Goal: Task Accomplishment & Management: Complete application form

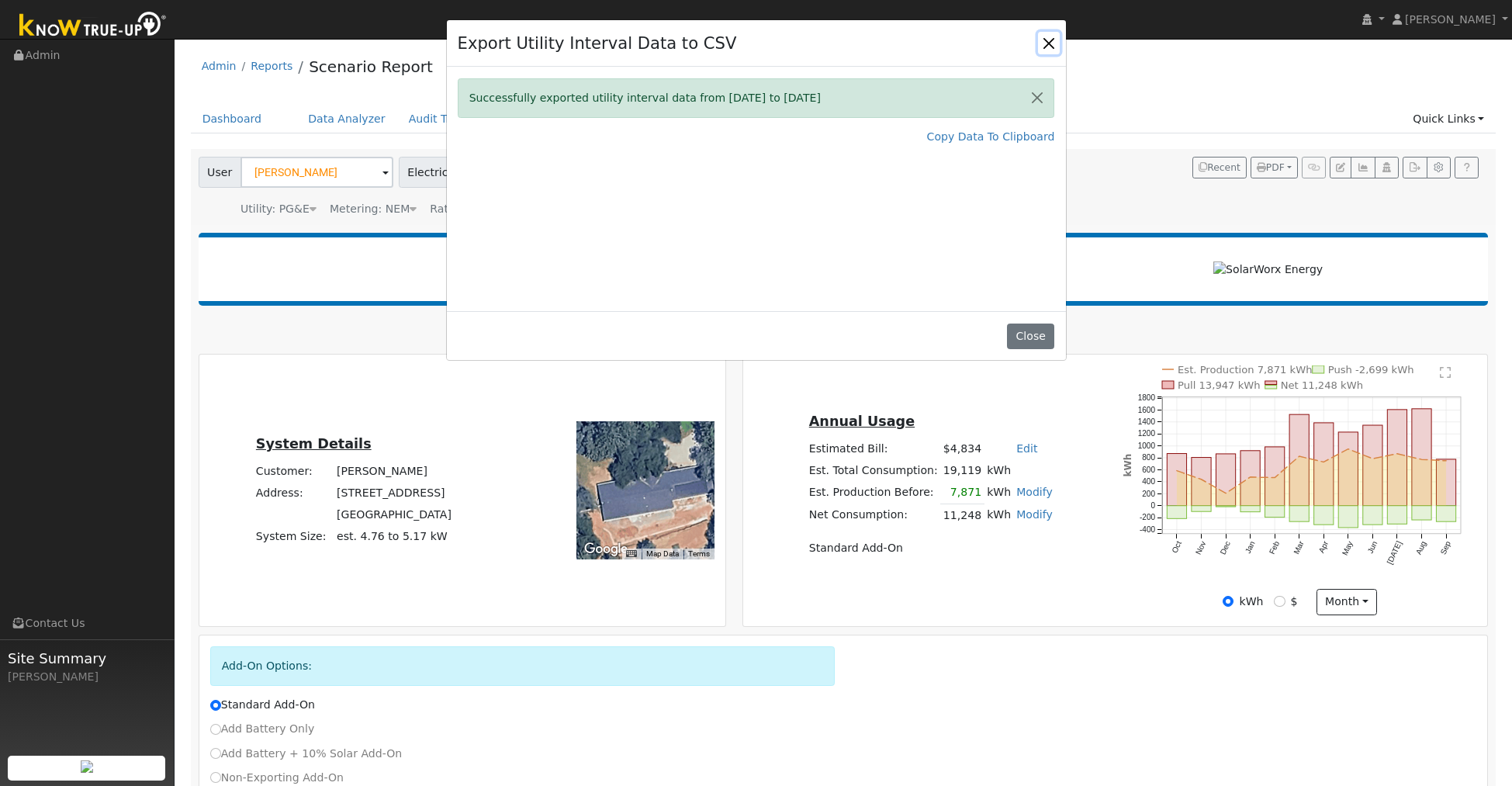
click at [1049, 45] on button "Close" at bounding box center [1049, 43] width 22 height 22
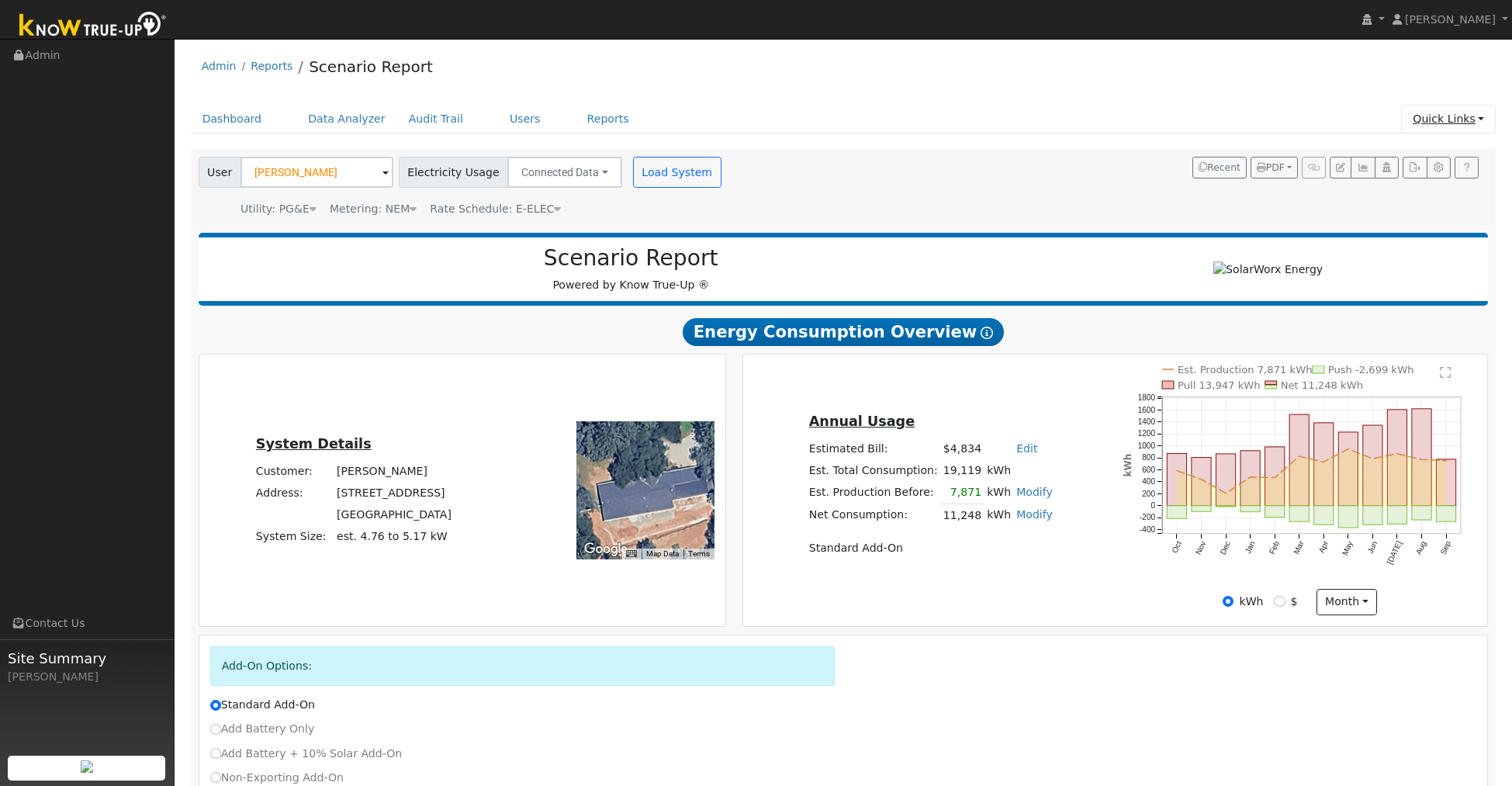
click at [1445, 118] on link "Quick Links" at bounding box center [1449, 119] width 95 height 29
click at [1407, 175] on link "Quick Connect" at bounding box center [1418, 174] width 157 height 22
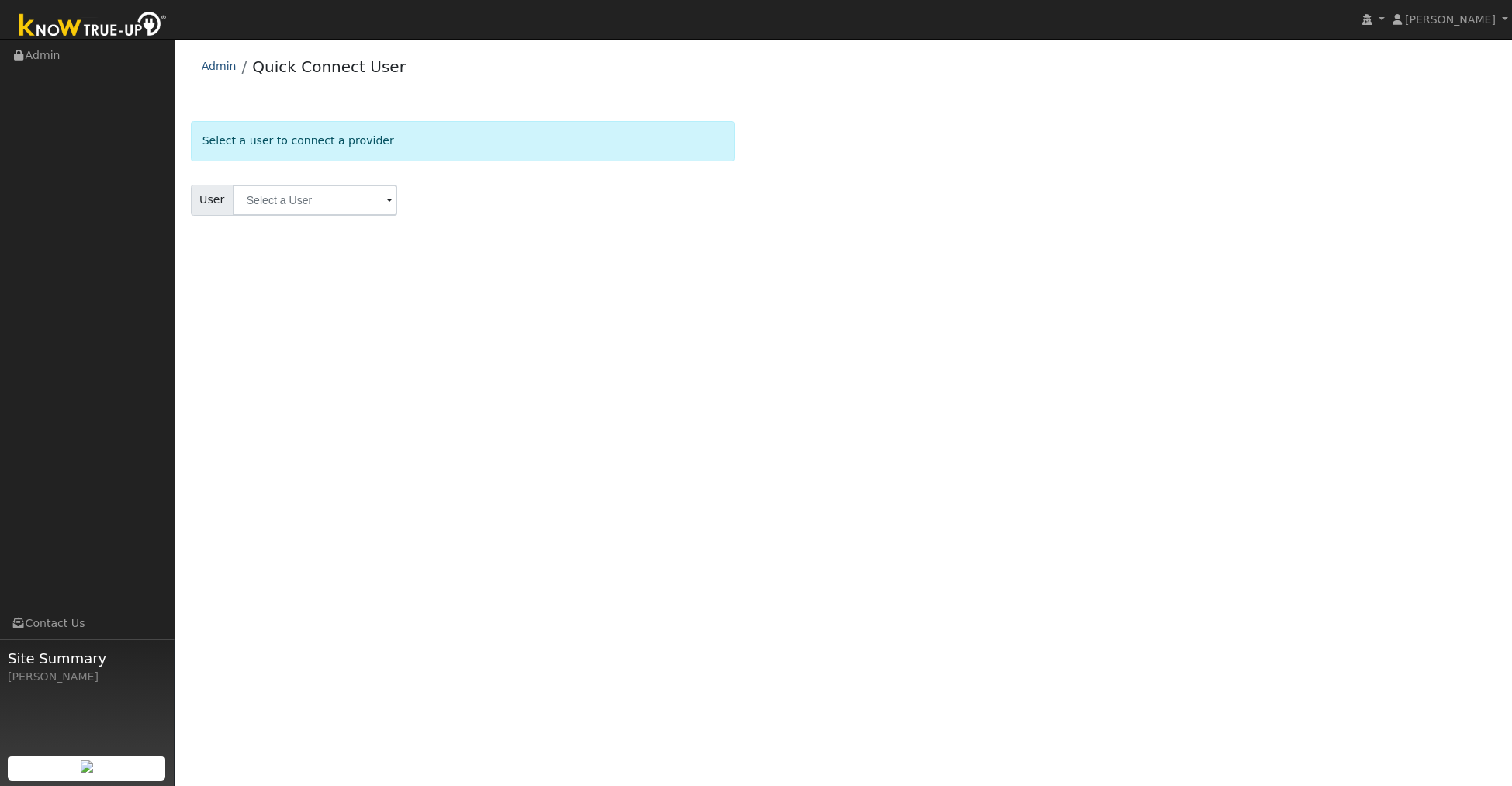
click at [211, 71] on link "Admin" at bounding box center [219, 66] width 35 height 13
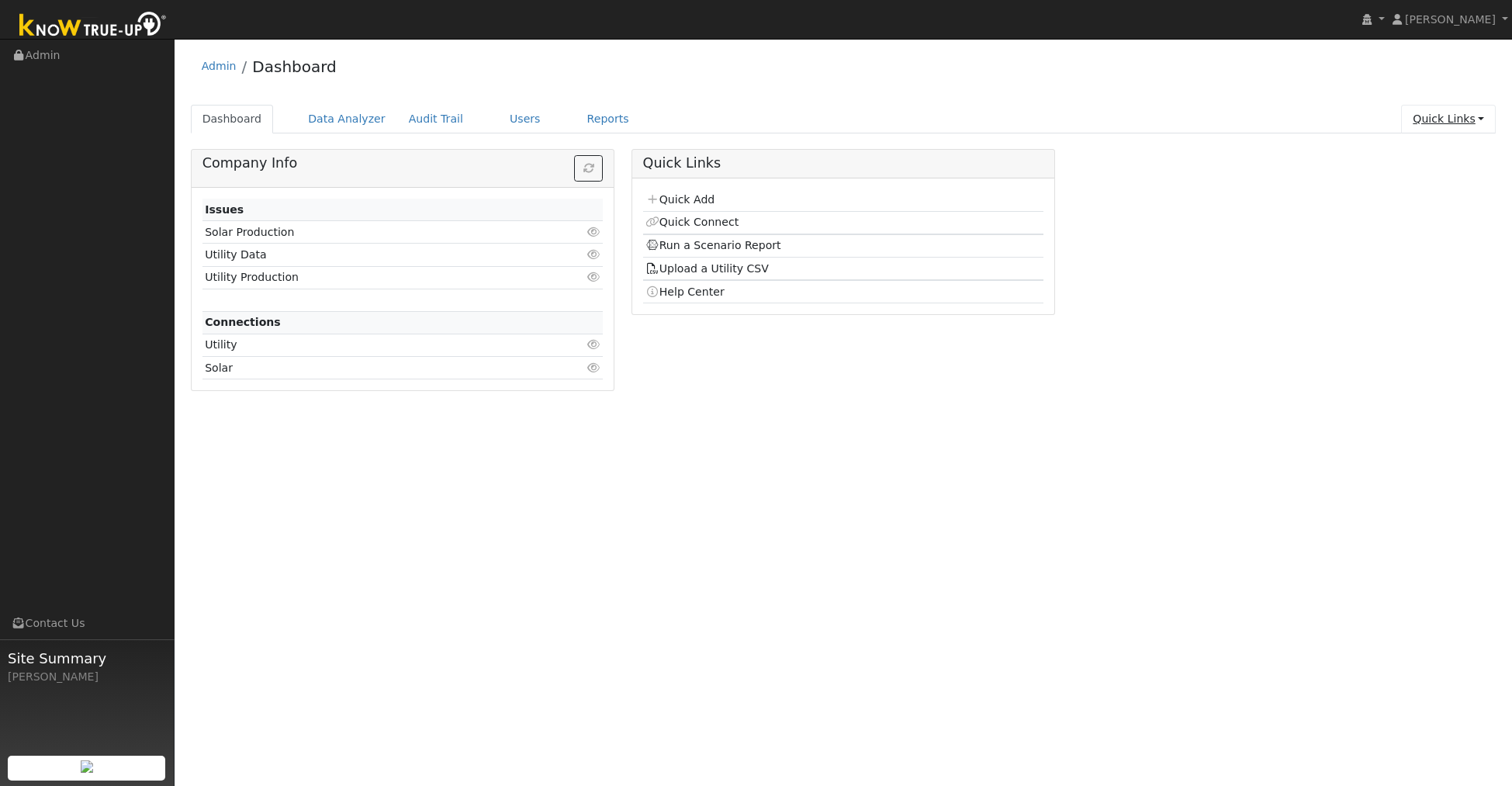
click at [1425, 120] on link "Quick Links" at bounding box center [1449, 119] width 95 height 29
click at [1418, 150] on link "Quick Add" at bounding box center [1418, 152] width 157 height 22
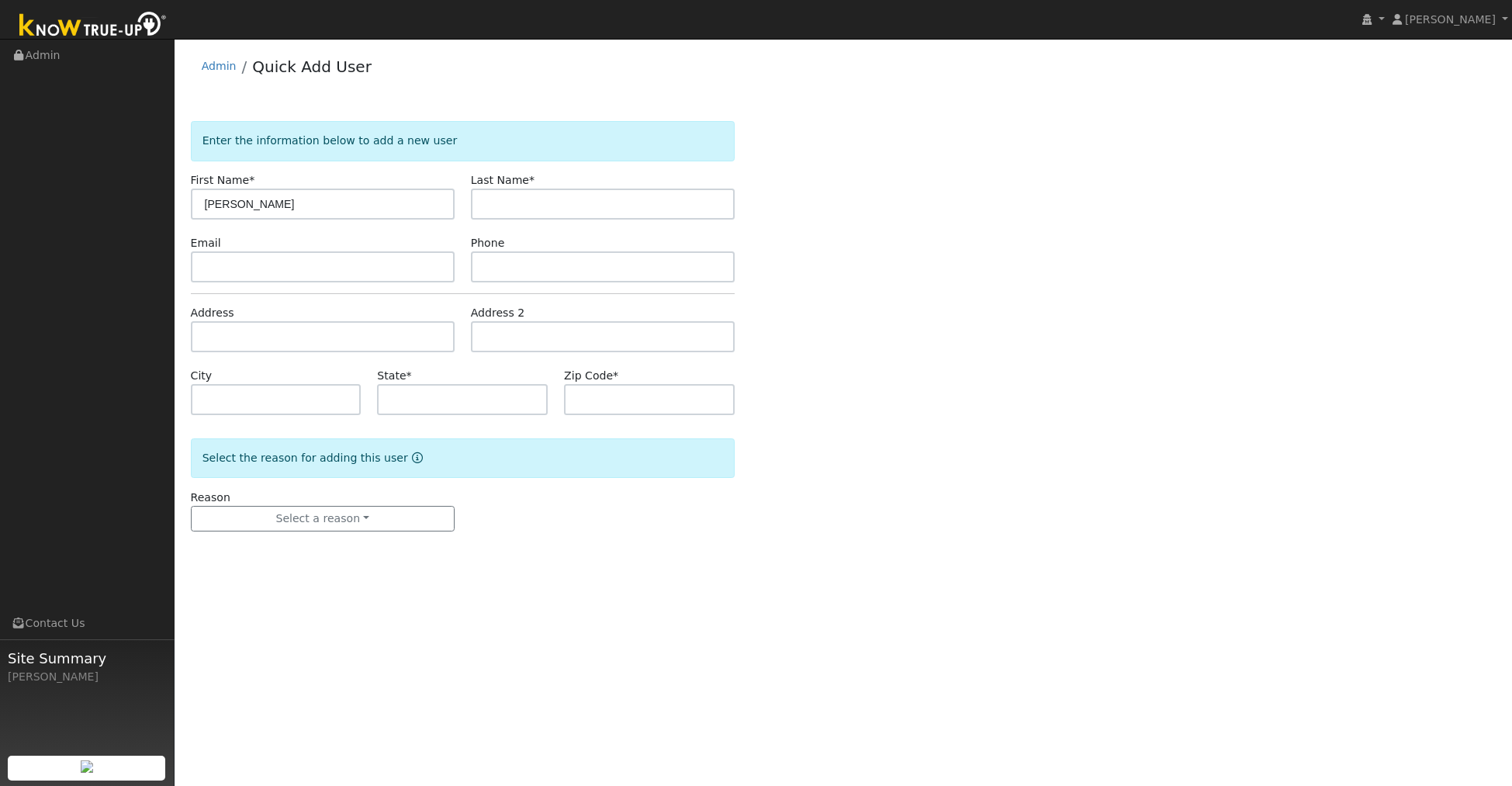
type input "Lester"
click at [524, 190] on input "text" at bounding box center [603, 204] width 264 height 31
click at [364, 261] on input "text" at bounding box center [323, 267] width 264 height 31
drag, startPoint x: 496, startPoint y: 204, endPoint x: 484, endPoint y: 221, distance: 20.8
click at [495, 205] on input "Lango" at bounding box center [603, 204] width 264 height 31
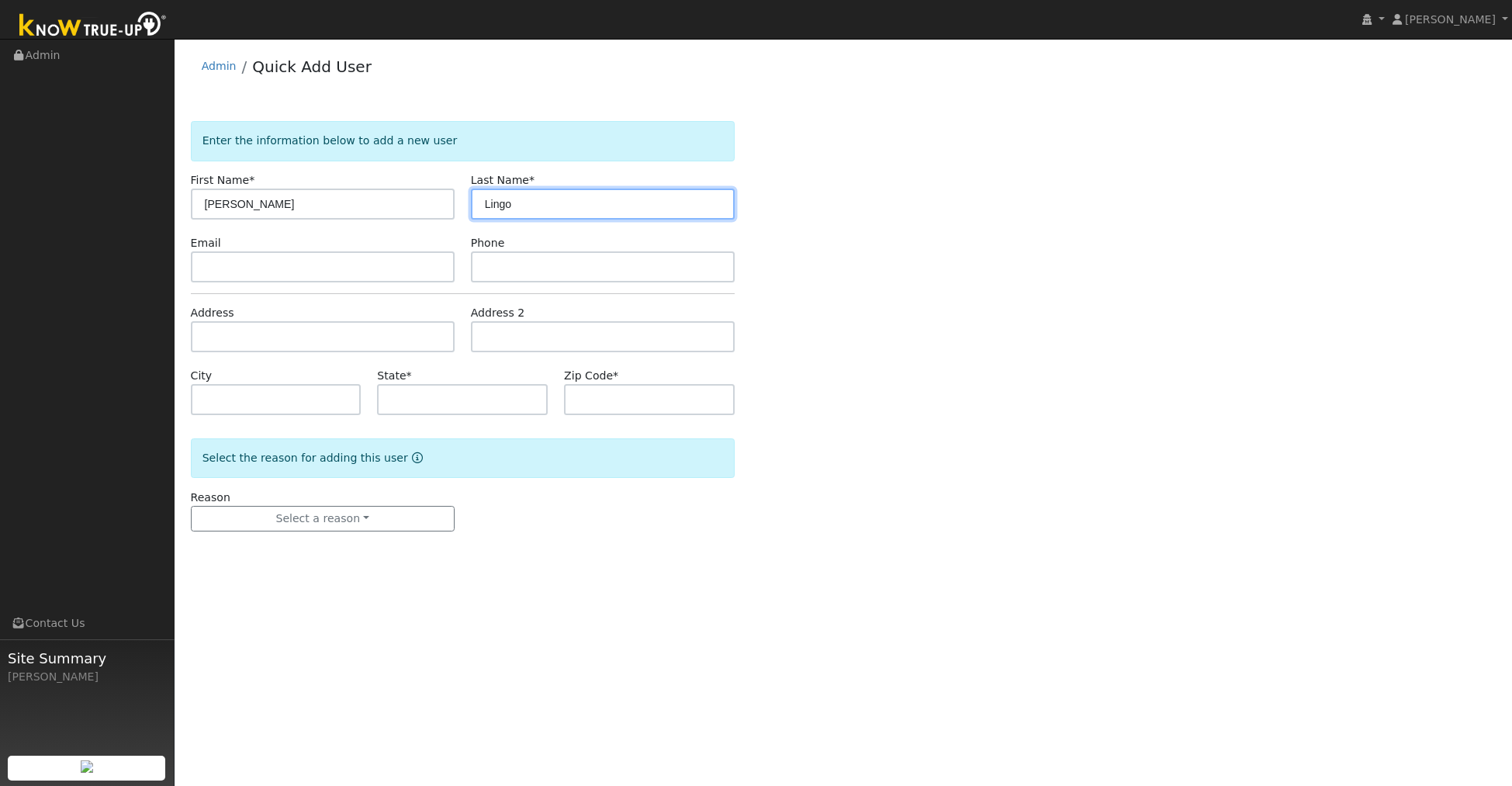
type input "Lingo"
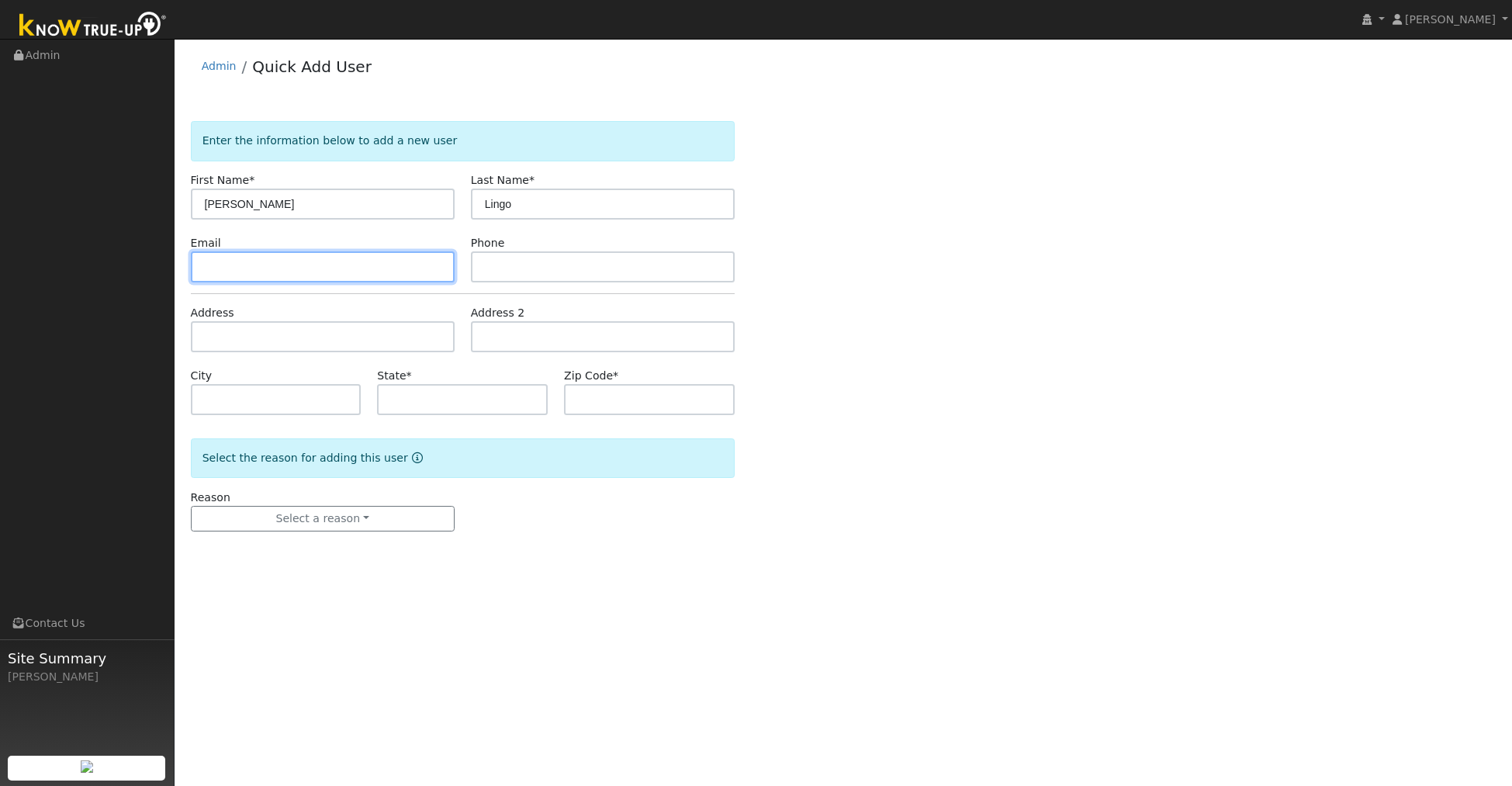
click at [227, 273] on input "text" at bounding box center [323, 267] width 264 height 31
type input "lingo1957@hotmail.com"
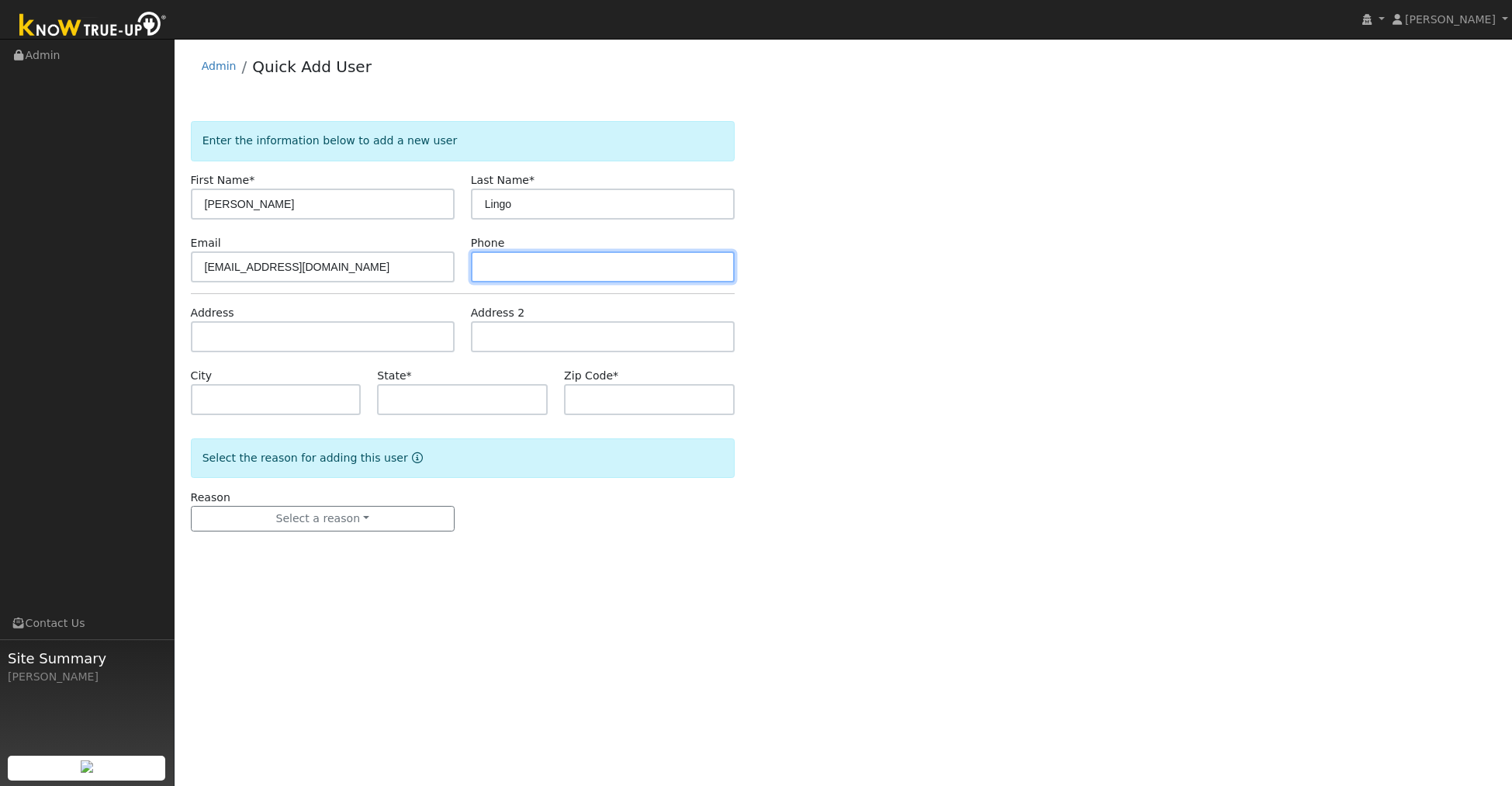
click at [506, 263] on input "text" at bounding box center [603, 267] width 264 height 31
type input "2097704460"
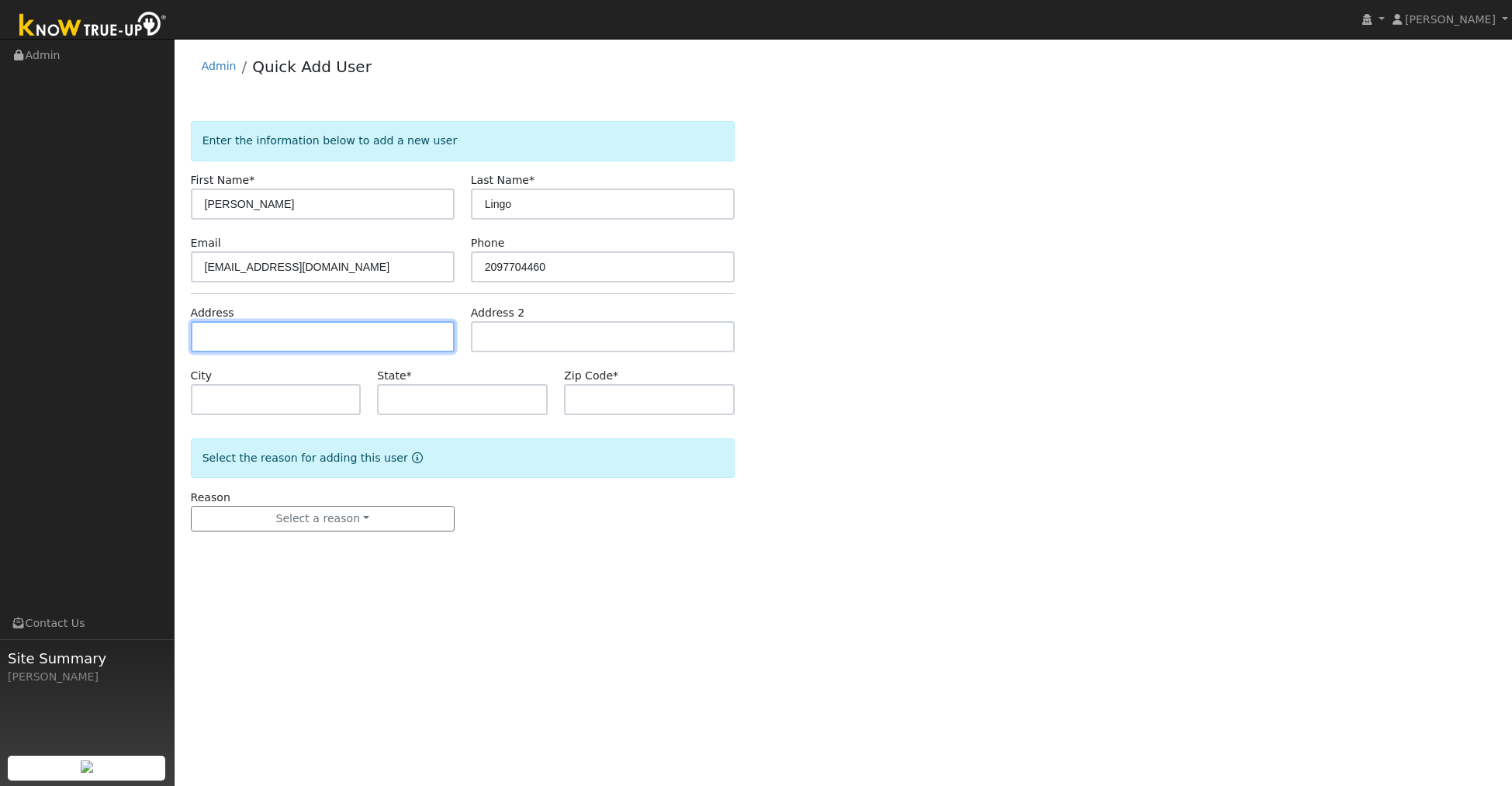
click at [311, 342] on input "text" at bounding box center [323, 336] width 264 height 31
type input "19877 Hani Drive"
type input "Tuolumne"
type input "CA"
type input "95379"
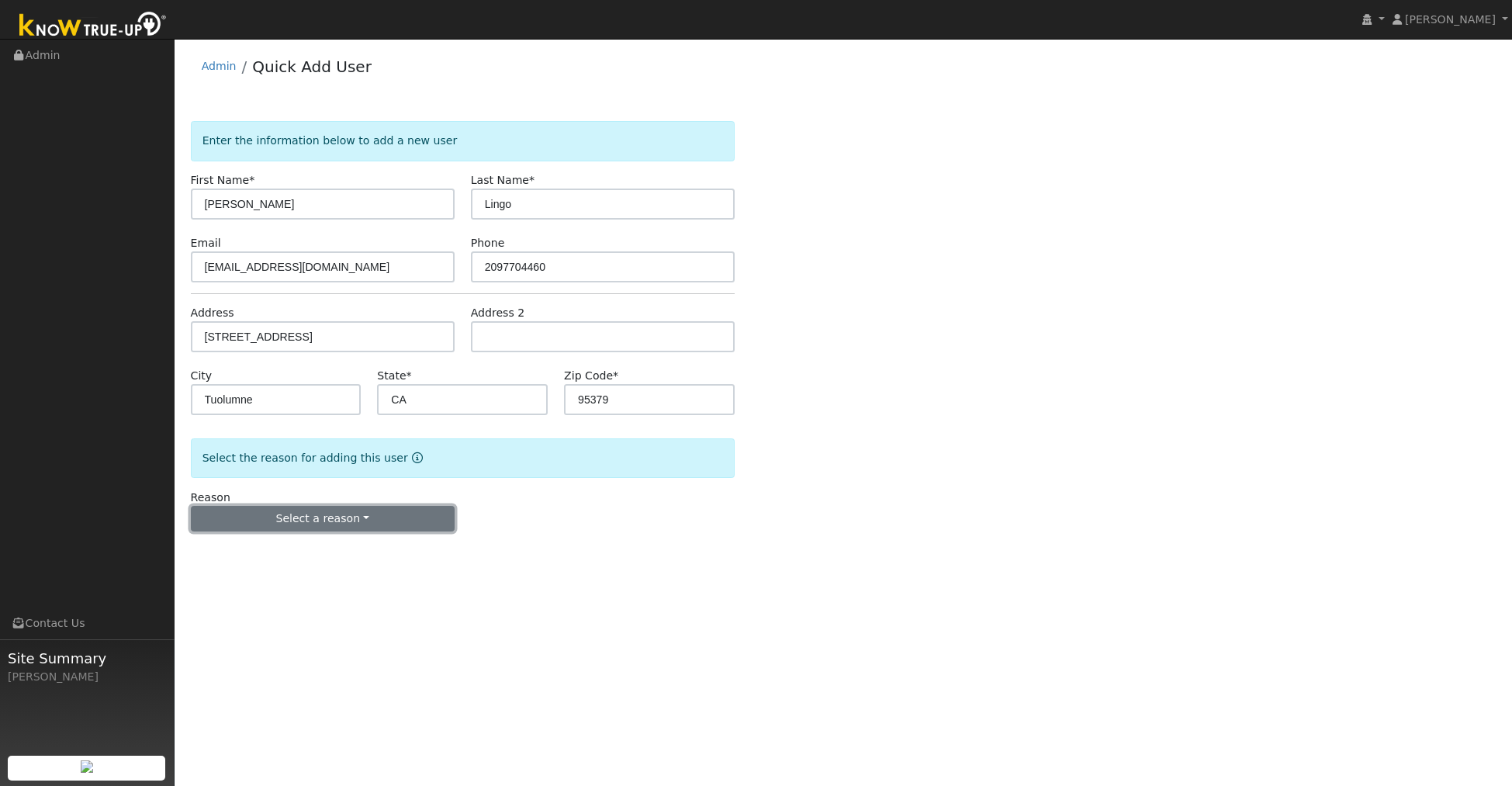
click at [320, 524] on button "Select a reason" at bounding box center [323, 518] width 264 height 26
drag, startPoint x: 288, startPoint y: 545, endPoint x: 301, endPoint y: 546, distance: 13.0
click at [288, 545] on link "New lead" at bounding box center [278, 551] width 172 height 22
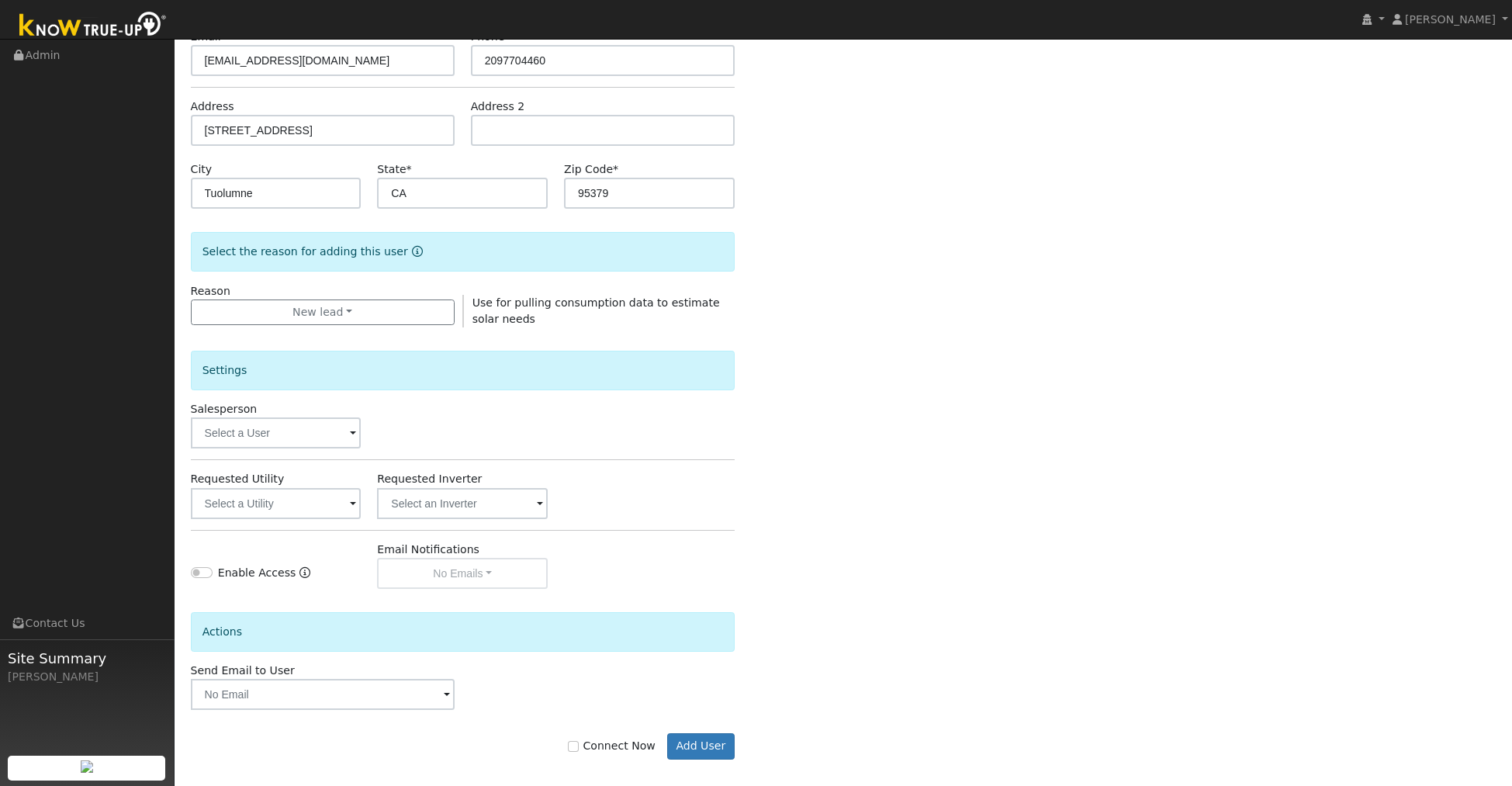
scroll to position [219, 0]
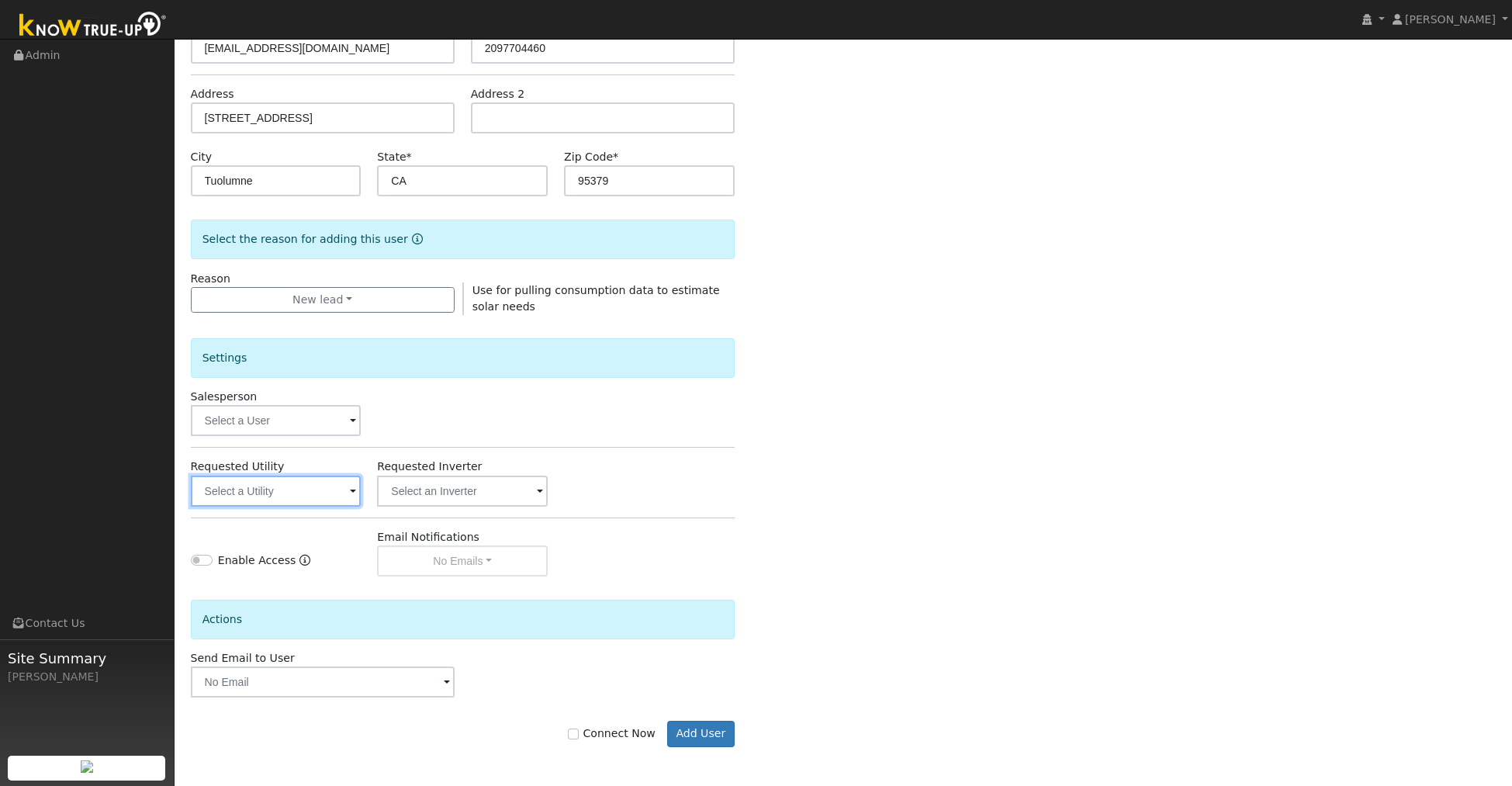
click at [344, 489] on input "text" at bounding box center [276, 491] width 171 height 31
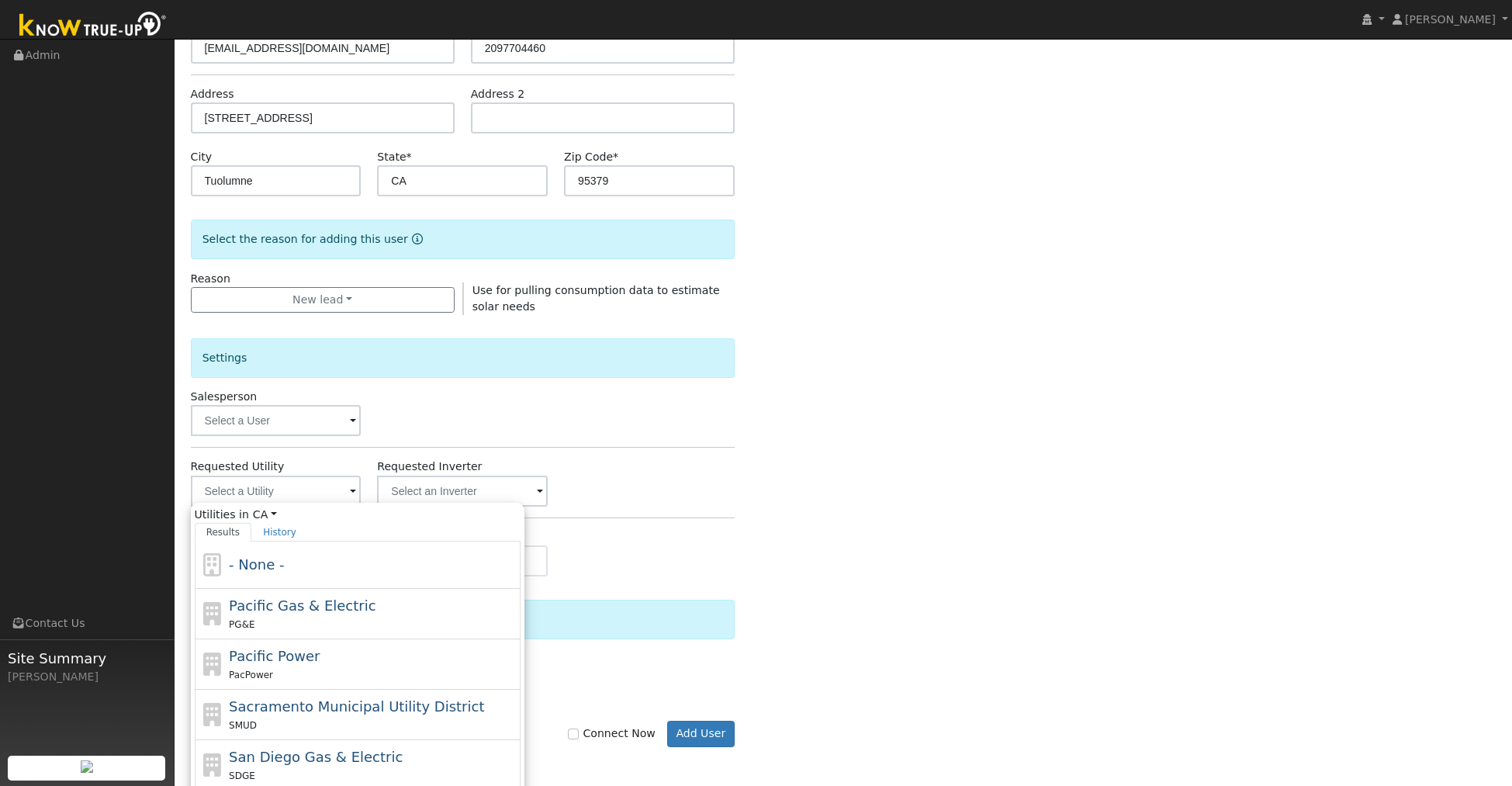
click at [292, 608] on span "Pacific Gas & Electric" at bounding box center [302, 606] width 146 height 16
type input "Pacific Gas & Electric"
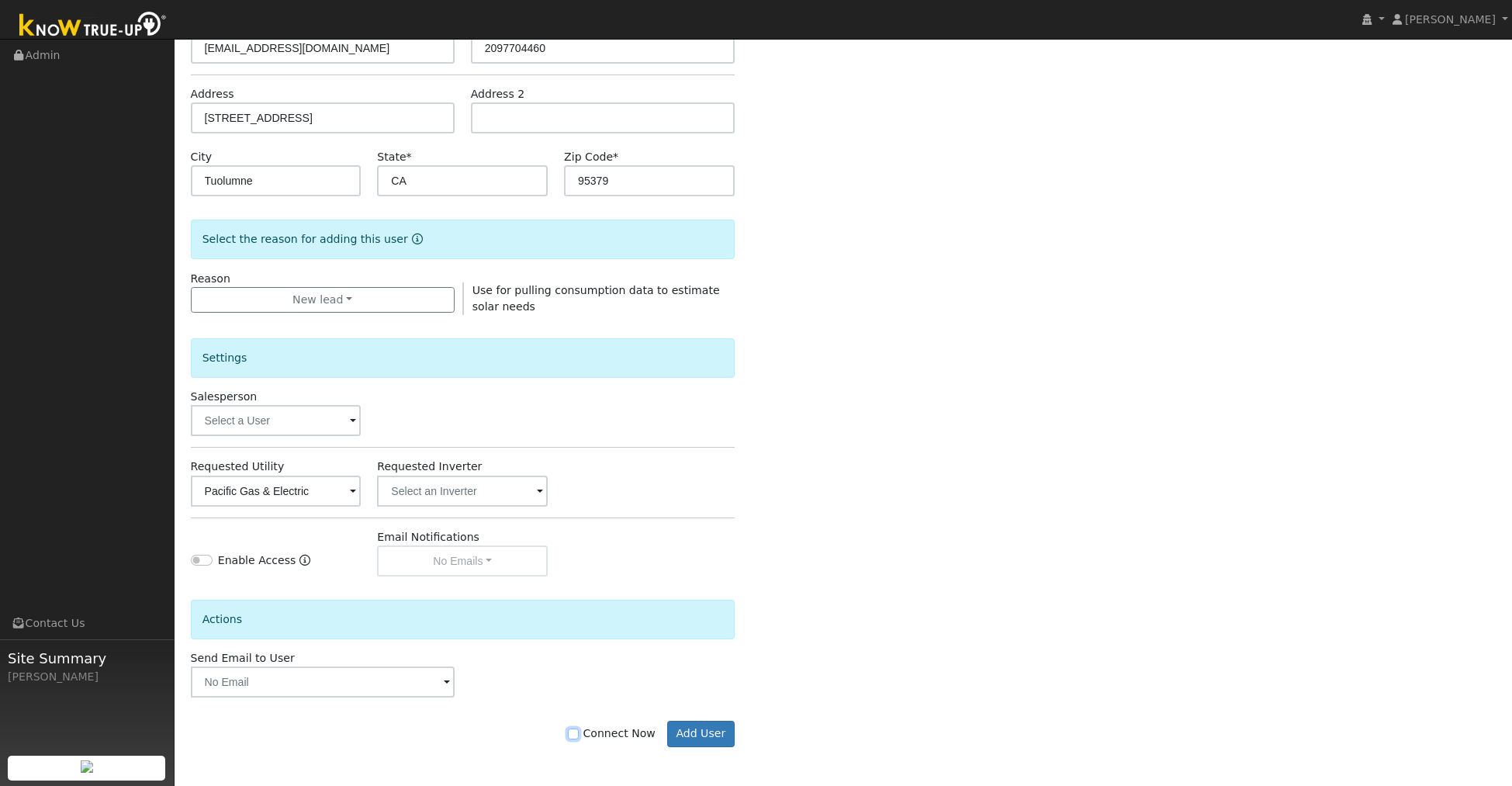
click at [579, 739] on input "Connect Now" at bounding box center [573, 734] width 11 height 11
checkbox input "true"
click at [733, 731] on button "Add User" at bounding box center [701, 734] width 68 height 26
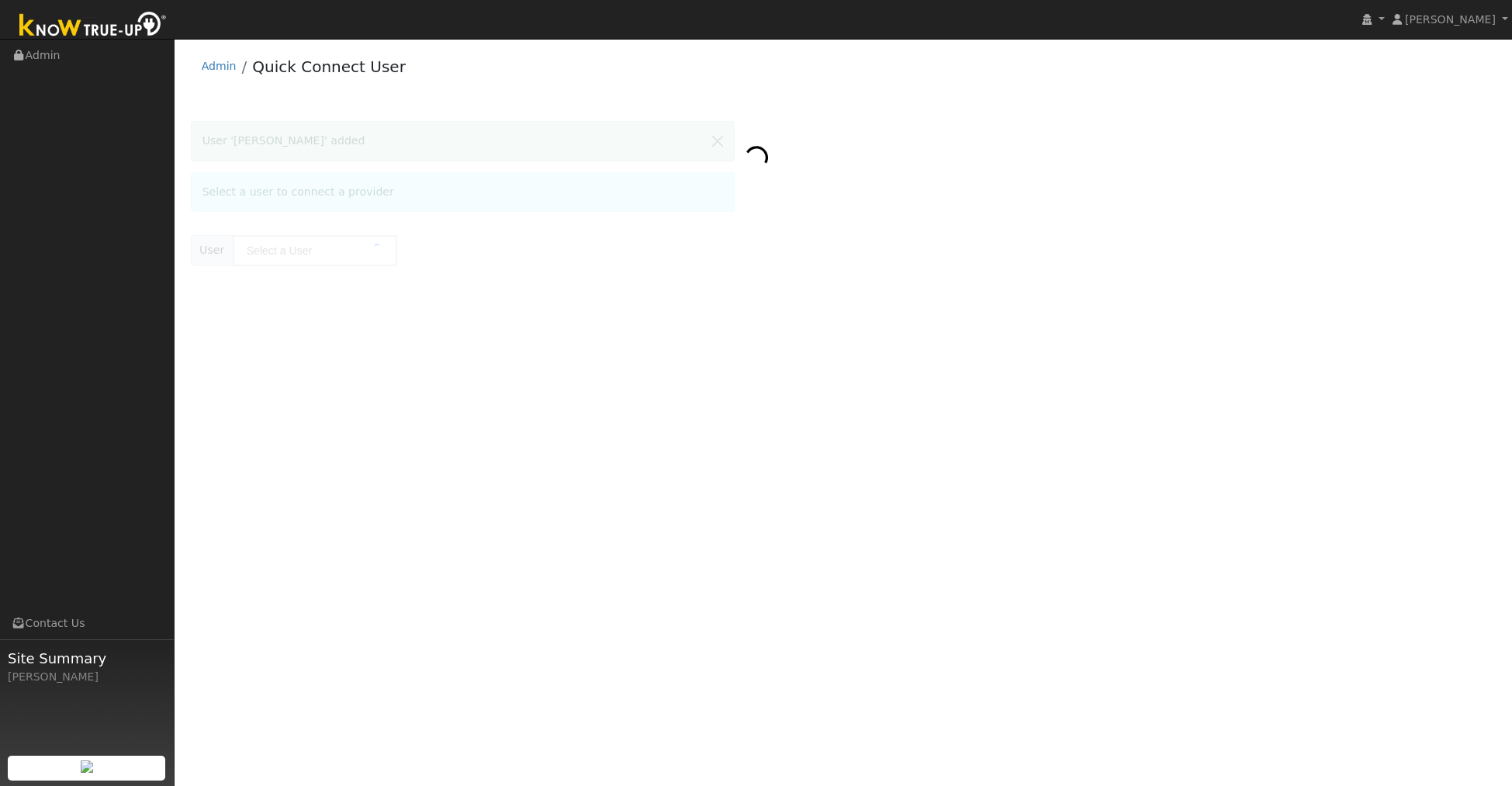
type input "[PERSON_NAME]"
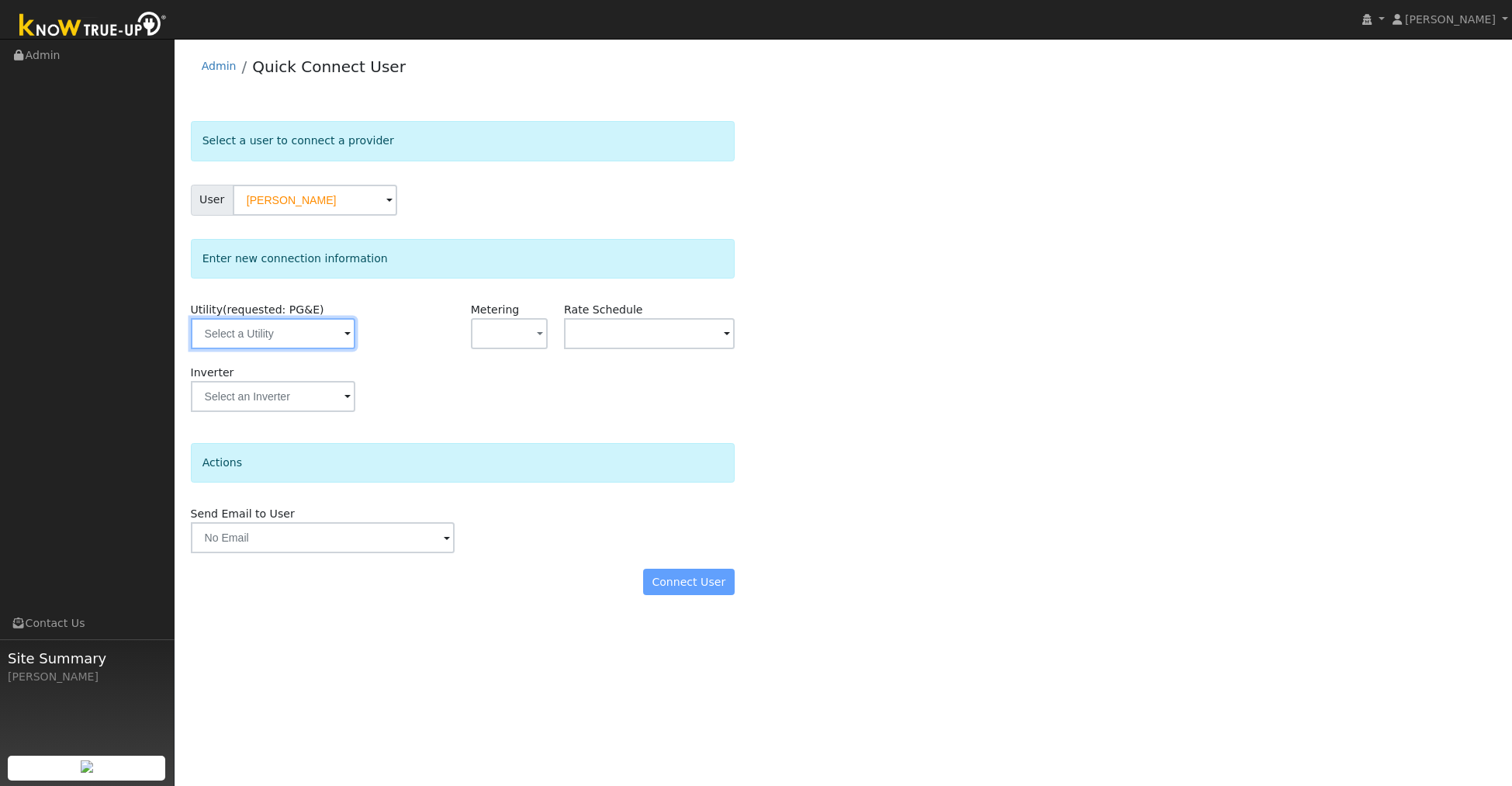
click at [254, 334] on input "text" at bounding box center [273, 334] width 165 height 31
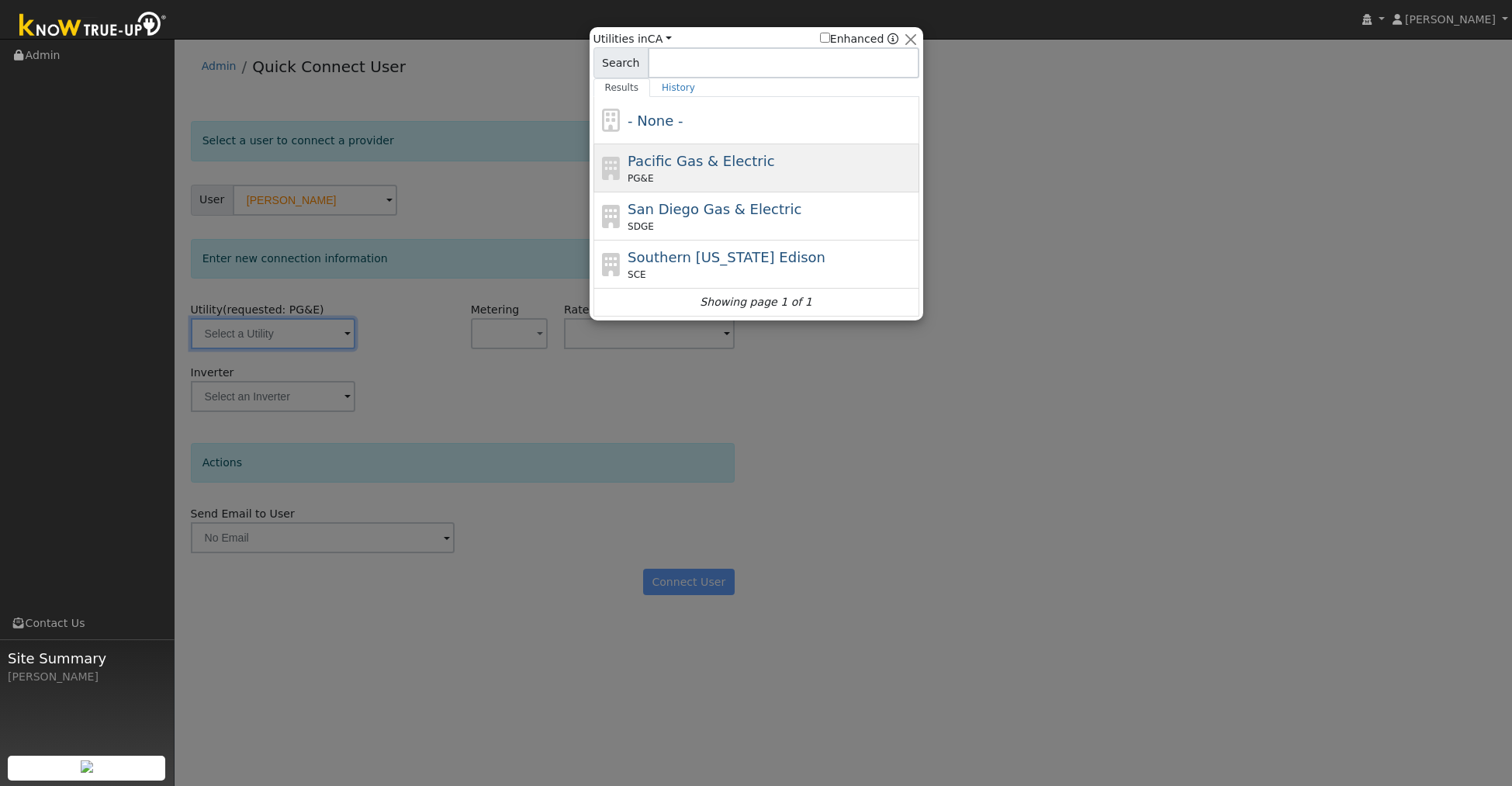
click at [681, 158] on span "Pacific Gas & Electric" at bounding box center [701, 161] width 146 height 16
type input "PG&E"
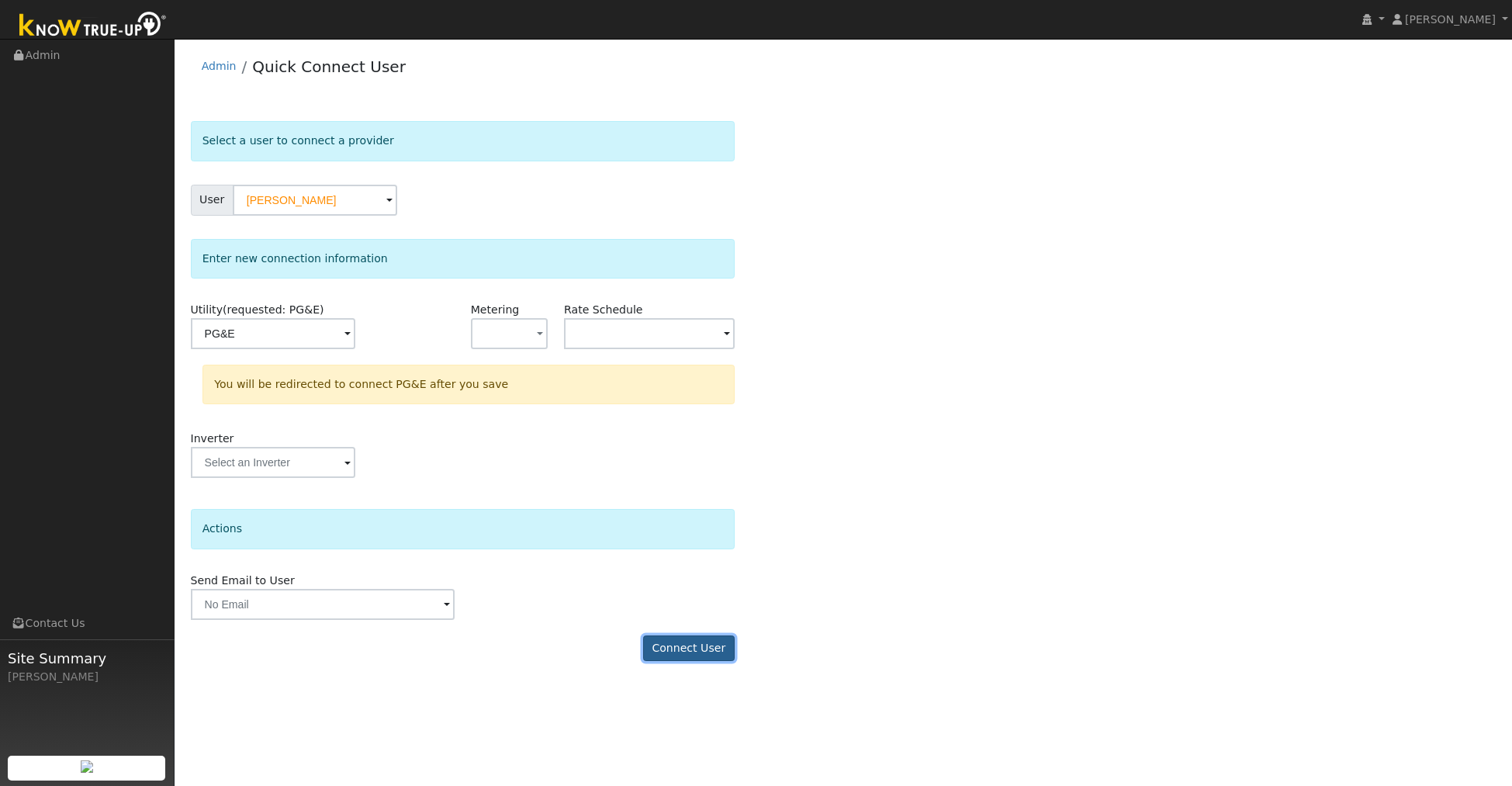
click at [675, 653] on button "Connect User" at bounding box center [688, 649] width 91 height 26
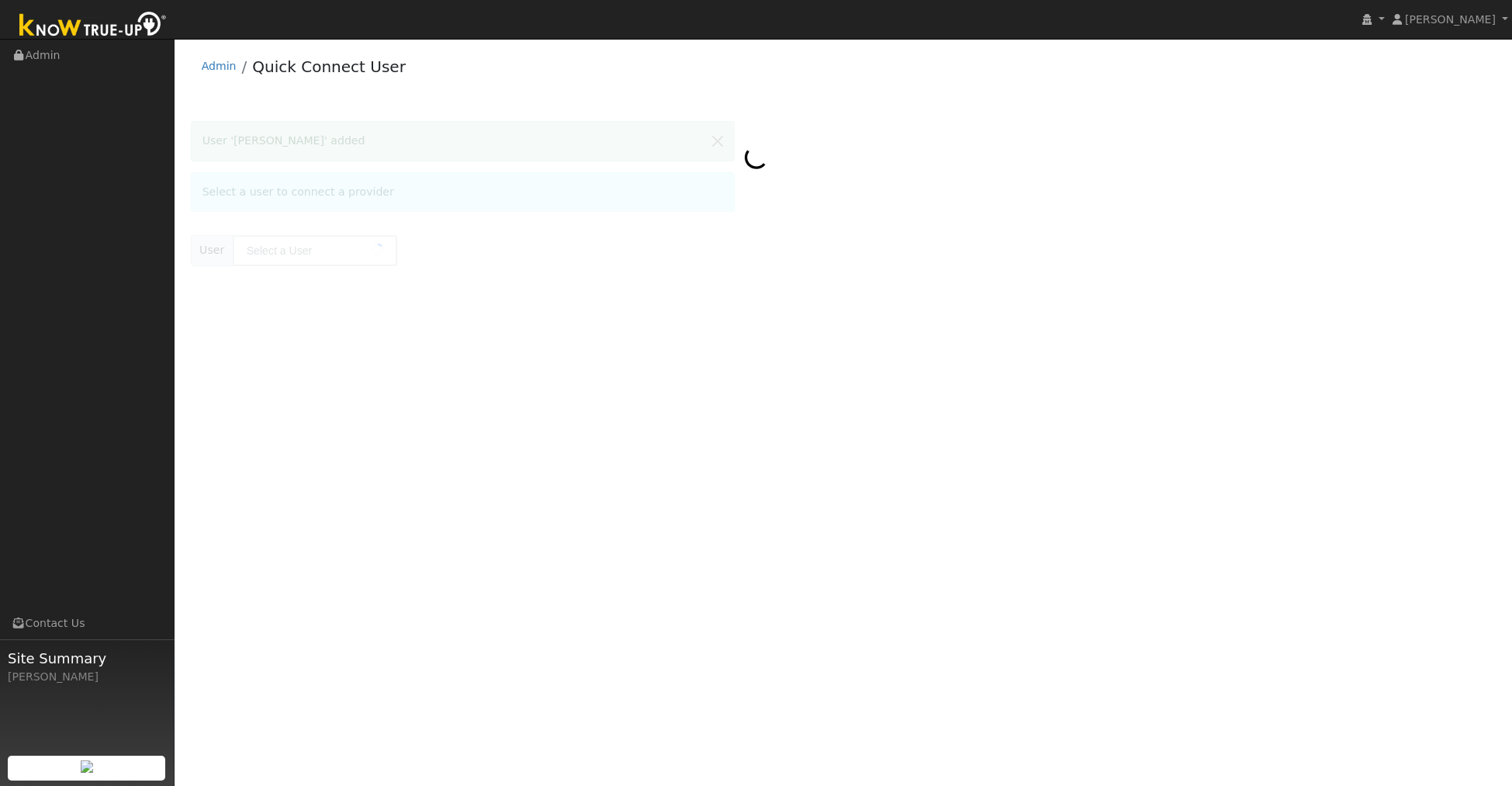
type input "[PERSON_NAME]"
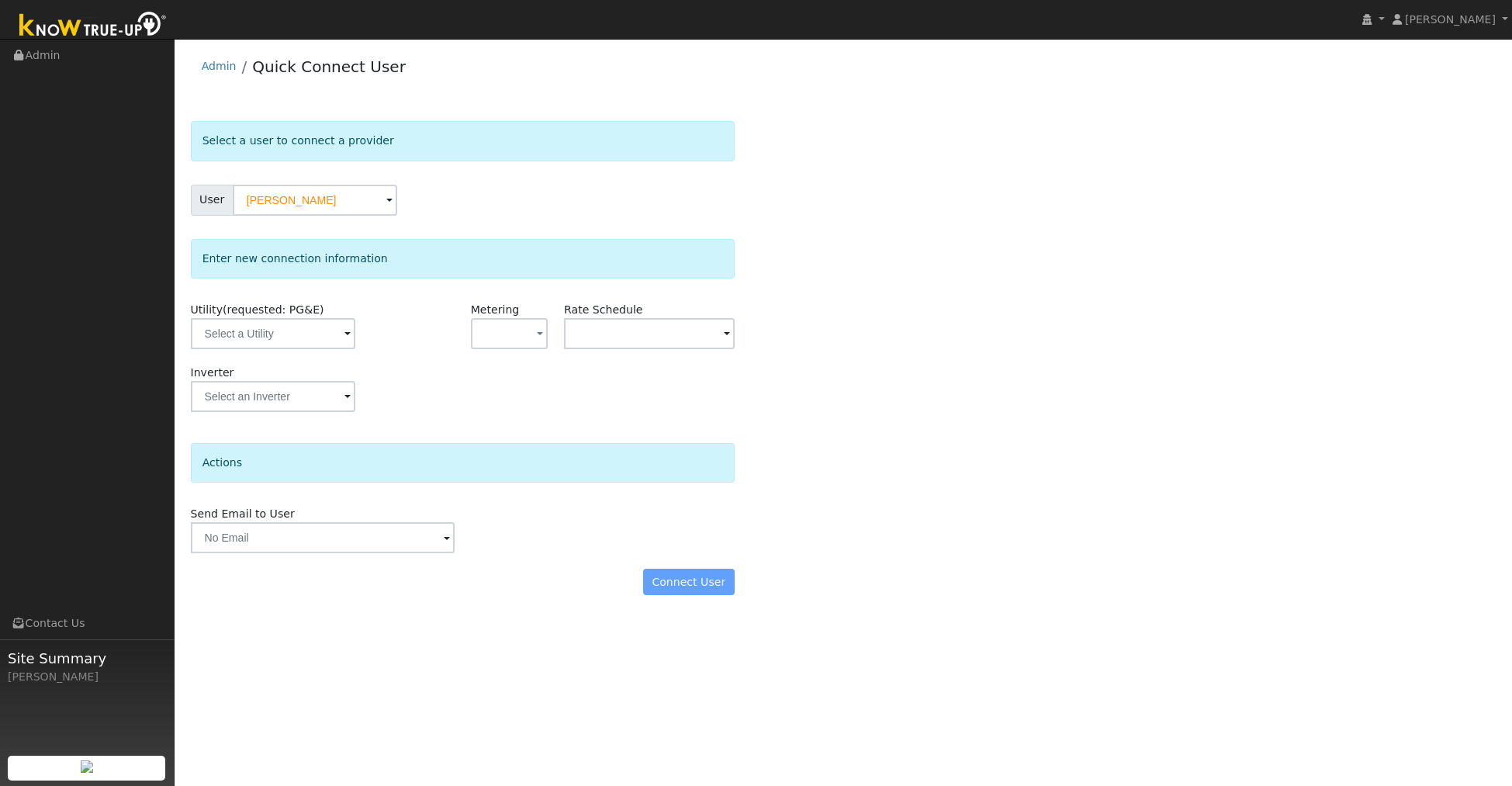
click at [345, 332] on span at bounding box center [347, 335] width 6 height 18
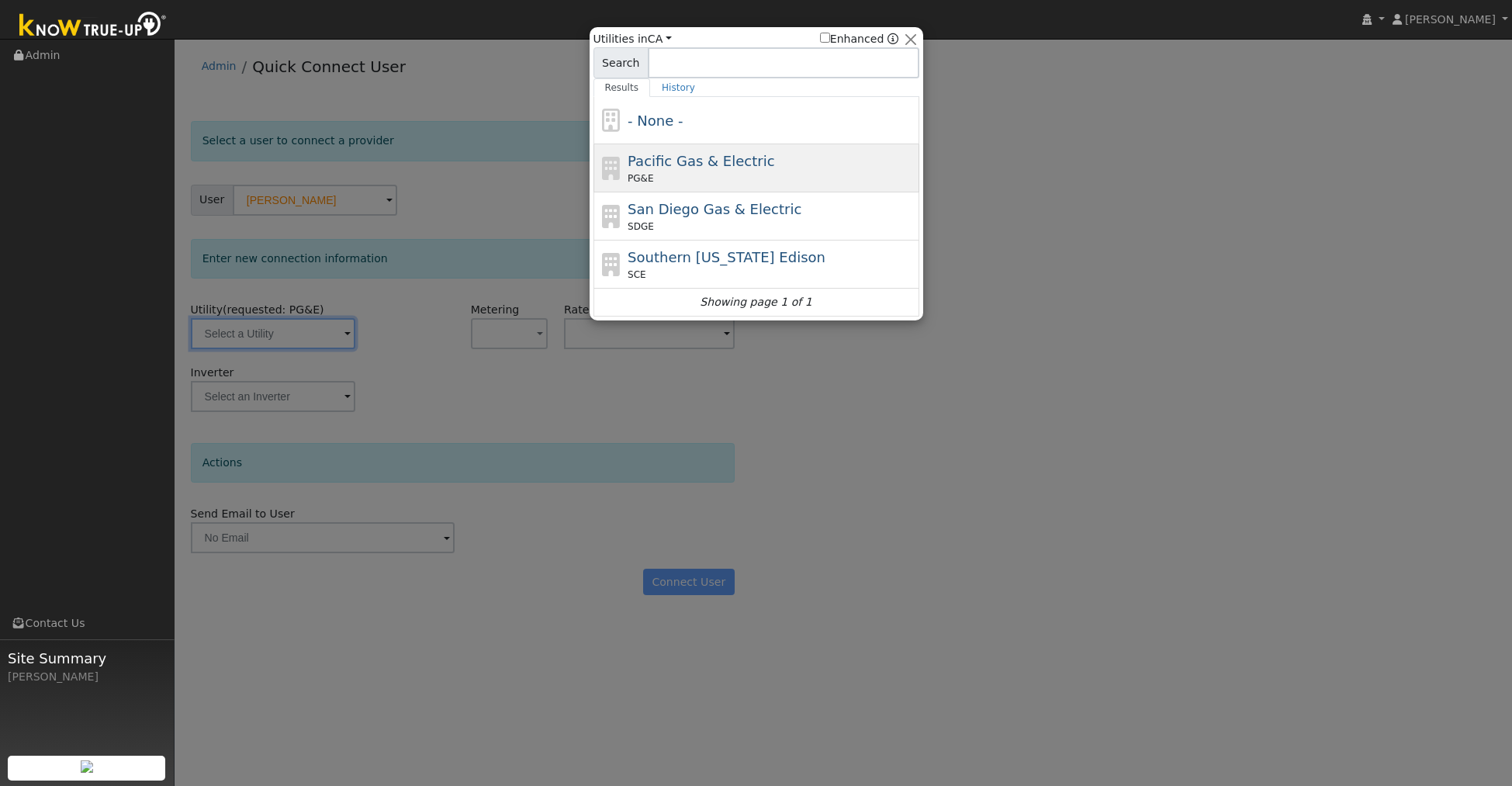
click at [649, 166] on span "Pacific Gas & Electric" at bounding box center [701, 161] width 146 height 16
type input "PG&E"
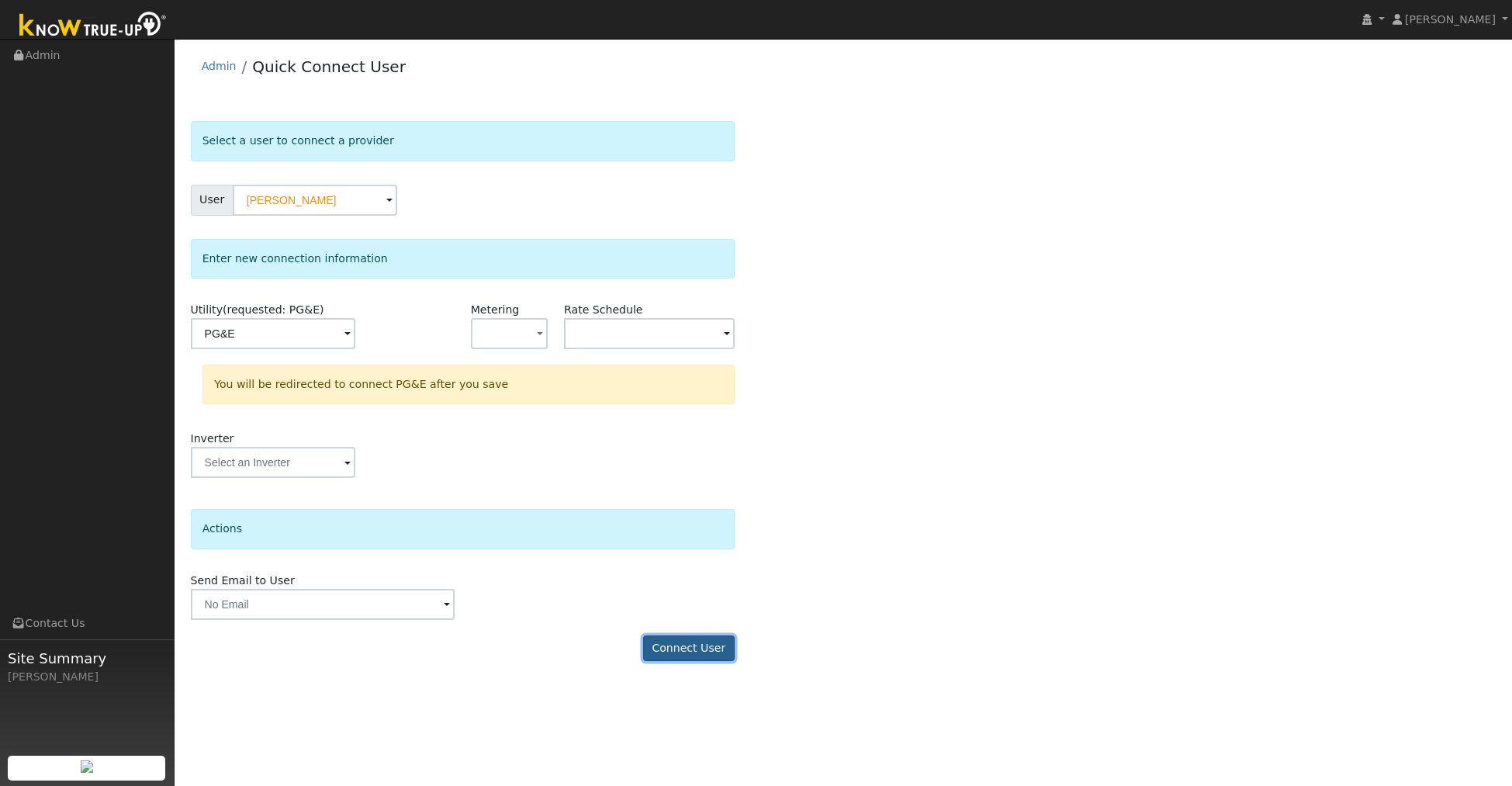
click at [693, 656] on button "Connect User" at bounding box center [688, 649] width 91 height 26
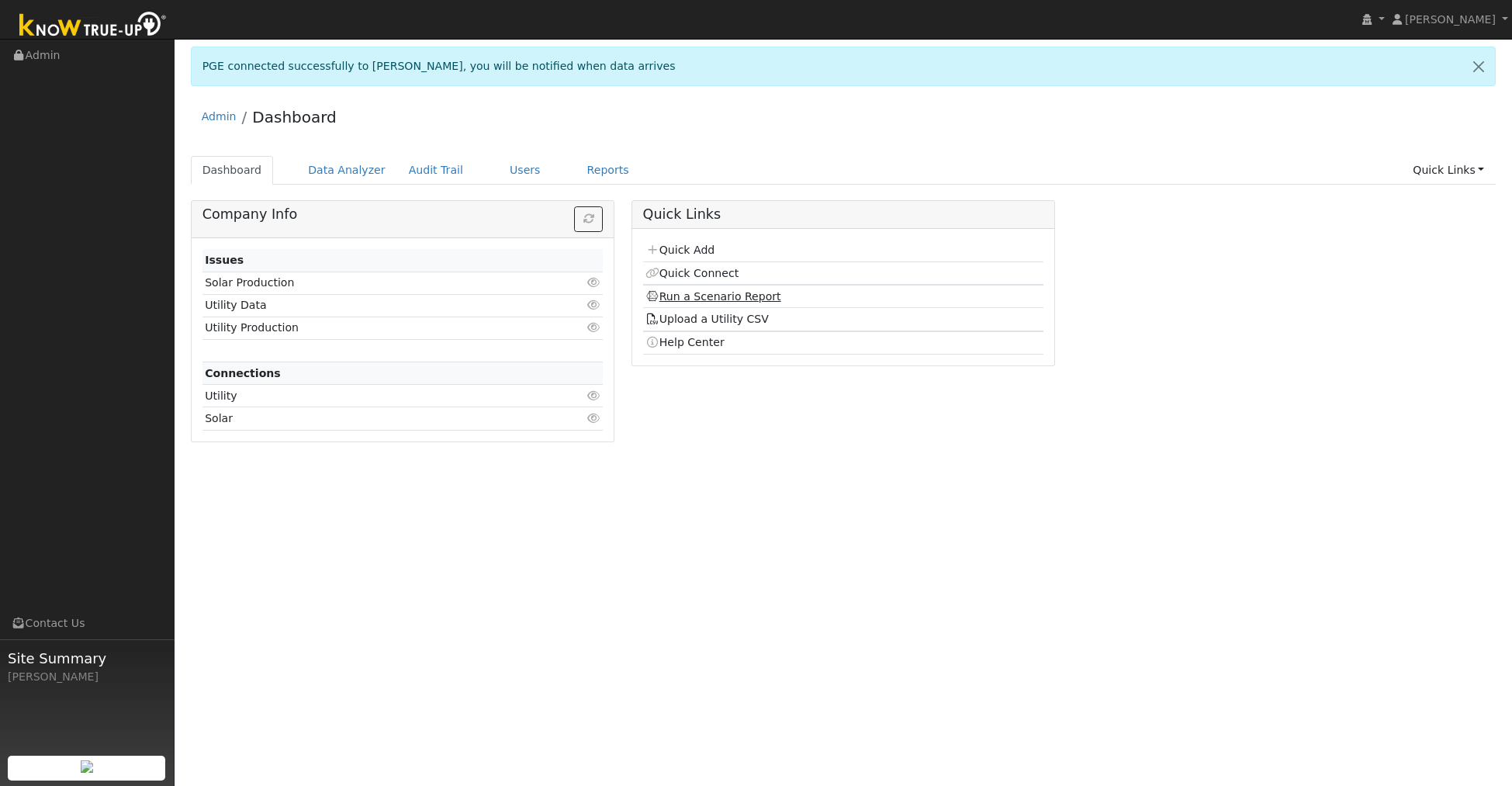
click at [701, 293] on link "Run a Scenario Report" at bounding box center [713, 297] width 136 height 13
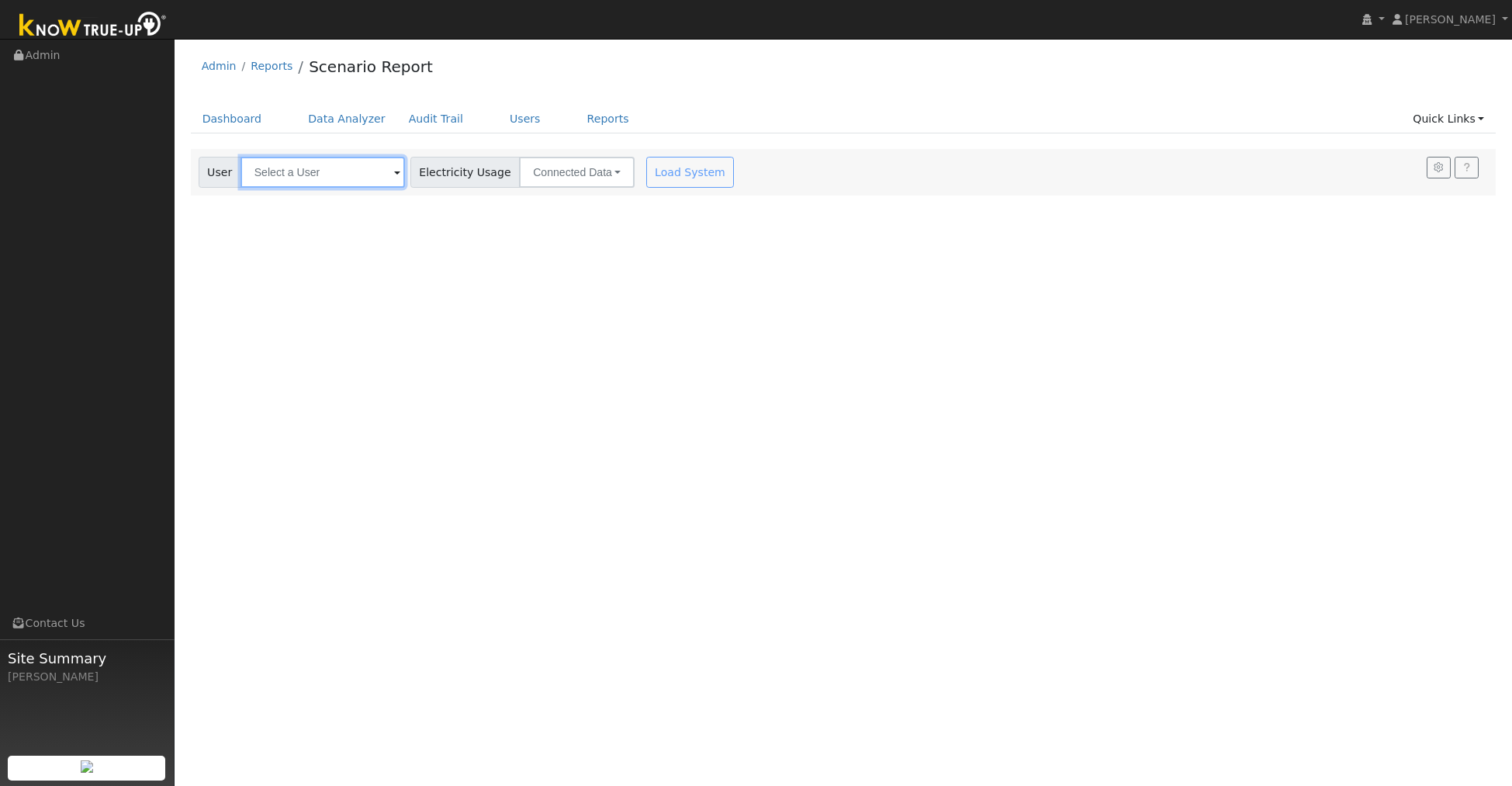
click at [361, 172] on input "text" at bounding box center [323, 172] width 165 height 31
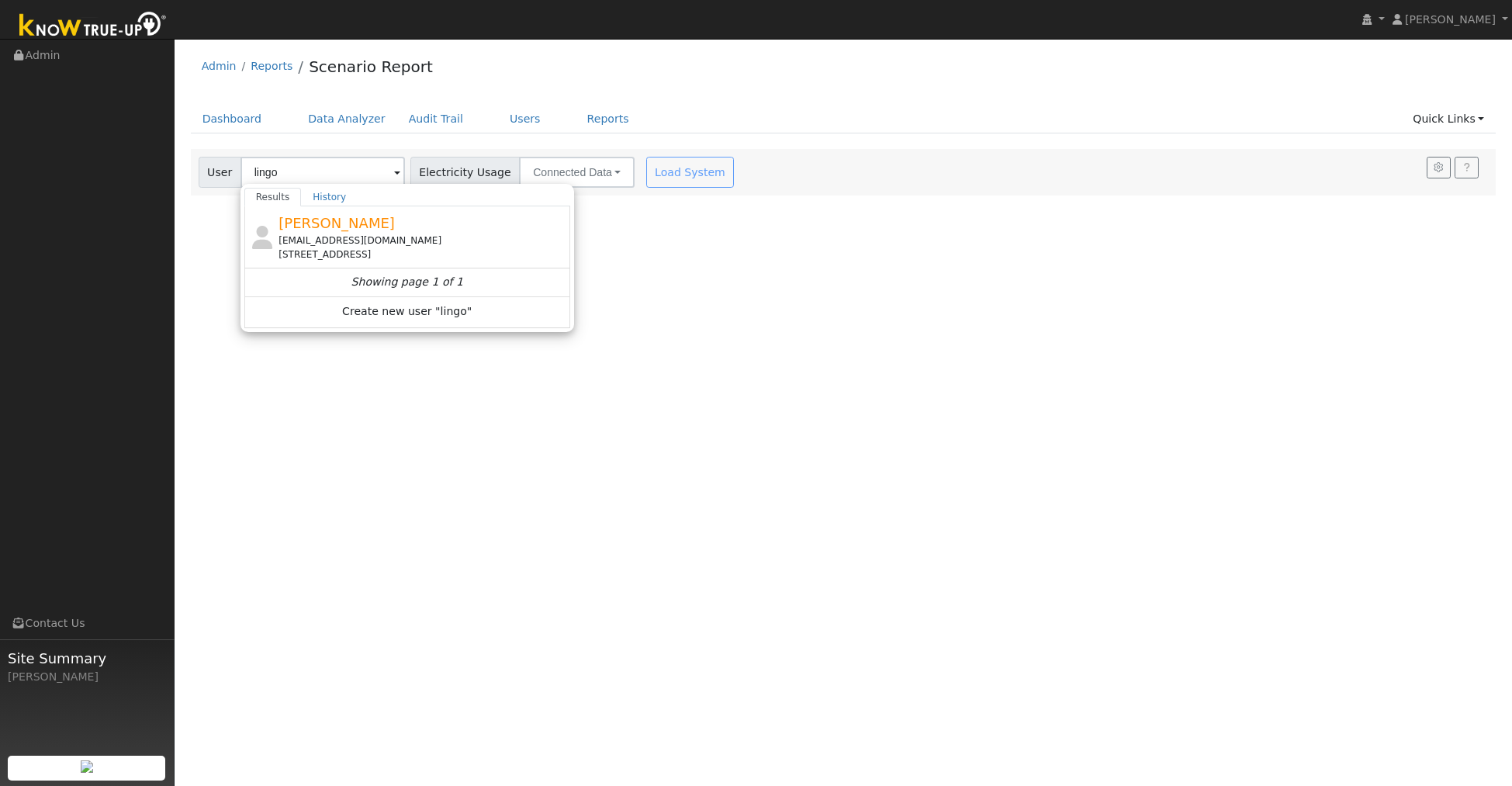
click at [352, 239] on div "[EMAIL_ADDRESS][DOMAIN_NAME]" at bounding box center [422, 240] width 288 height 14
type input "[PERSON_NAME]"
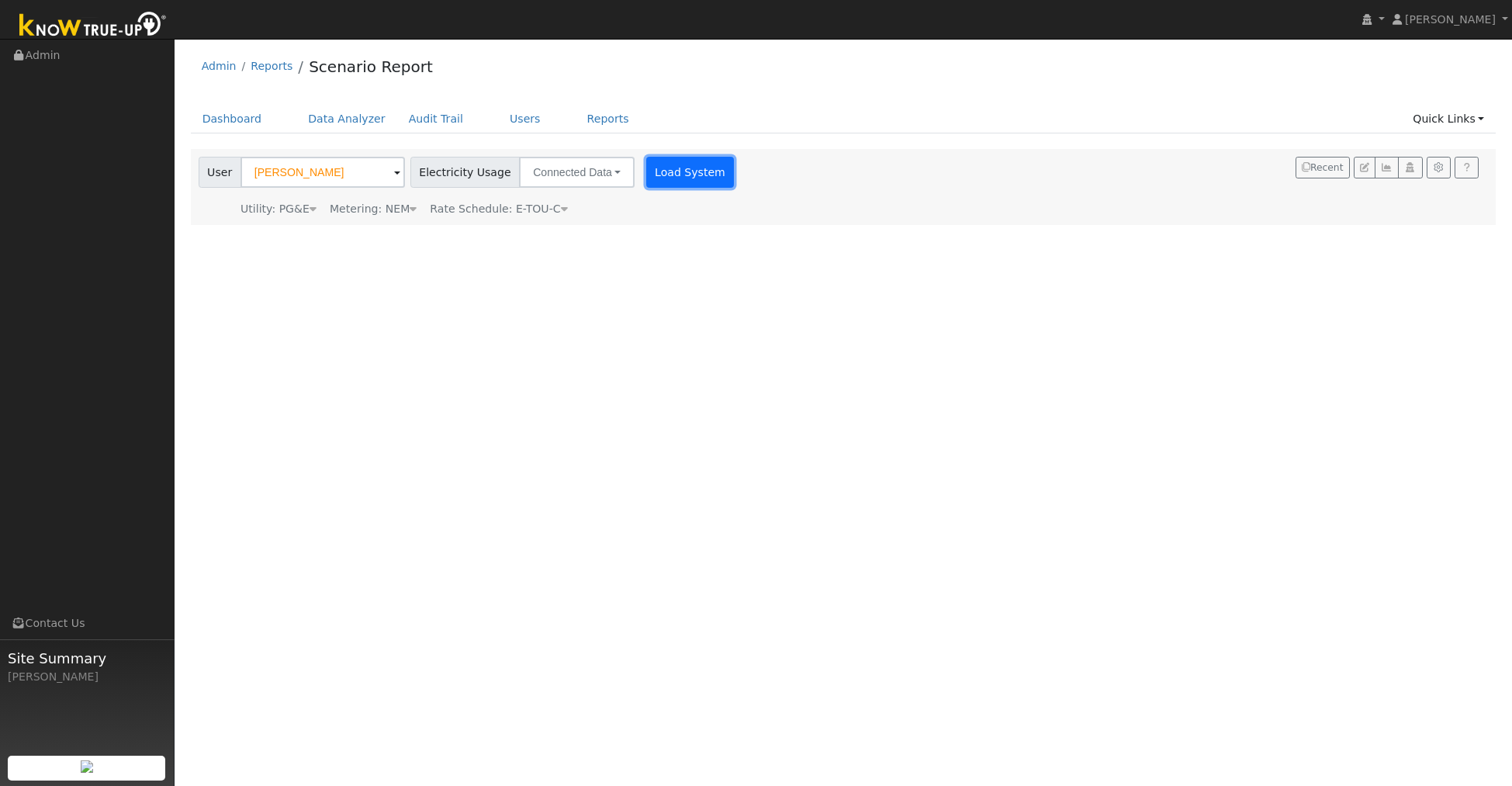
click at [700, 175] on button "Load System" at bounding box center [691, 172] width 89 height 31
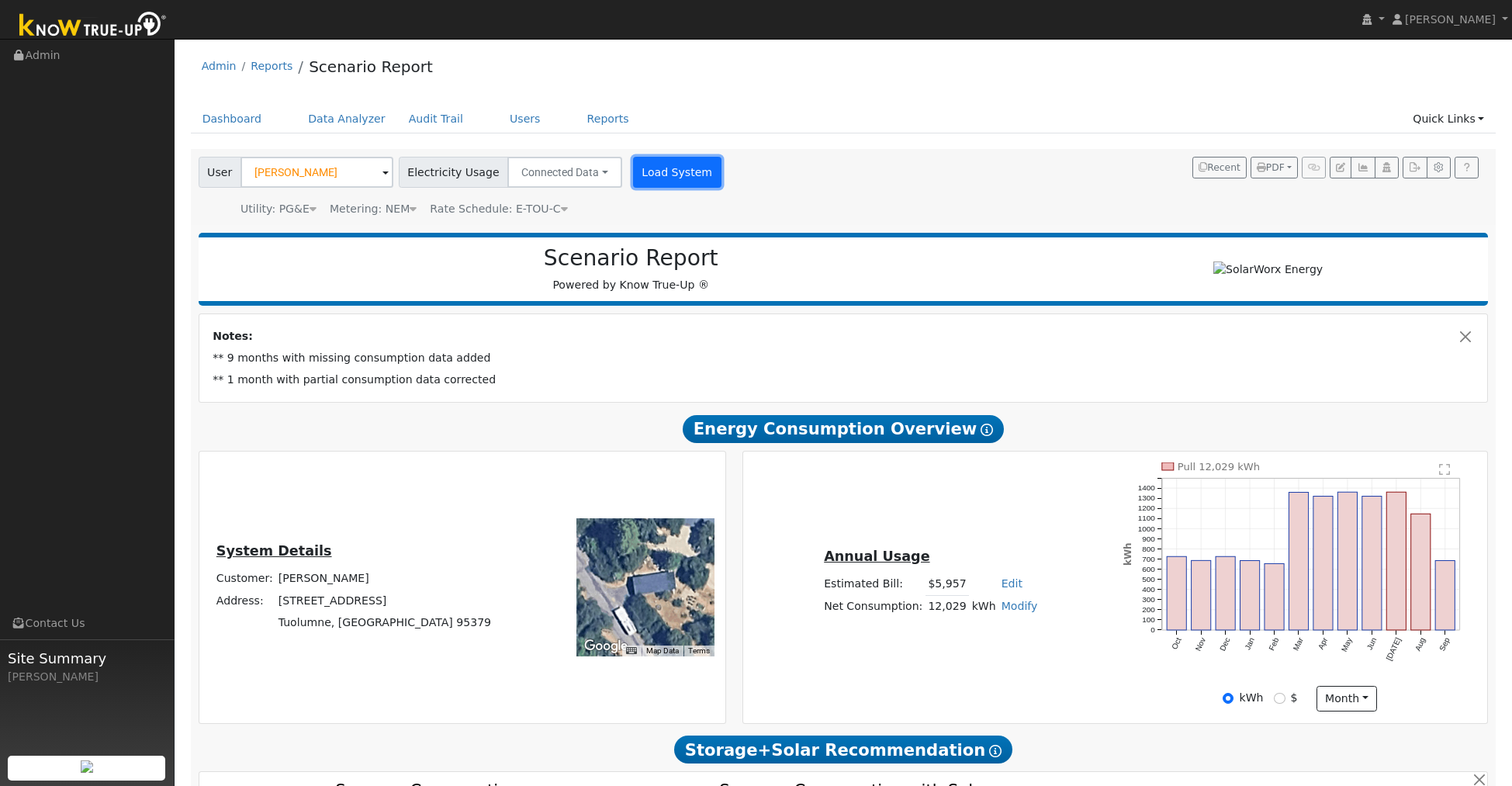
click at [641, 177] on button "Load System" at bounding box center [677, 172] width 89 height 31
click at [647, 172] on button "Load System" at bounding box center [677, 172] width 89 height 31
drag, startPoint x: 673, startPoint y: 168, endPoint x: 644, endPoint y: 158, distance: 30.7
click at [664, 165] on button "Load System" at bounding box center [677, 172] width 89 height 31
click at [633, 172] on button "Load System" at bounding box center [677, 172] width 89 height 31
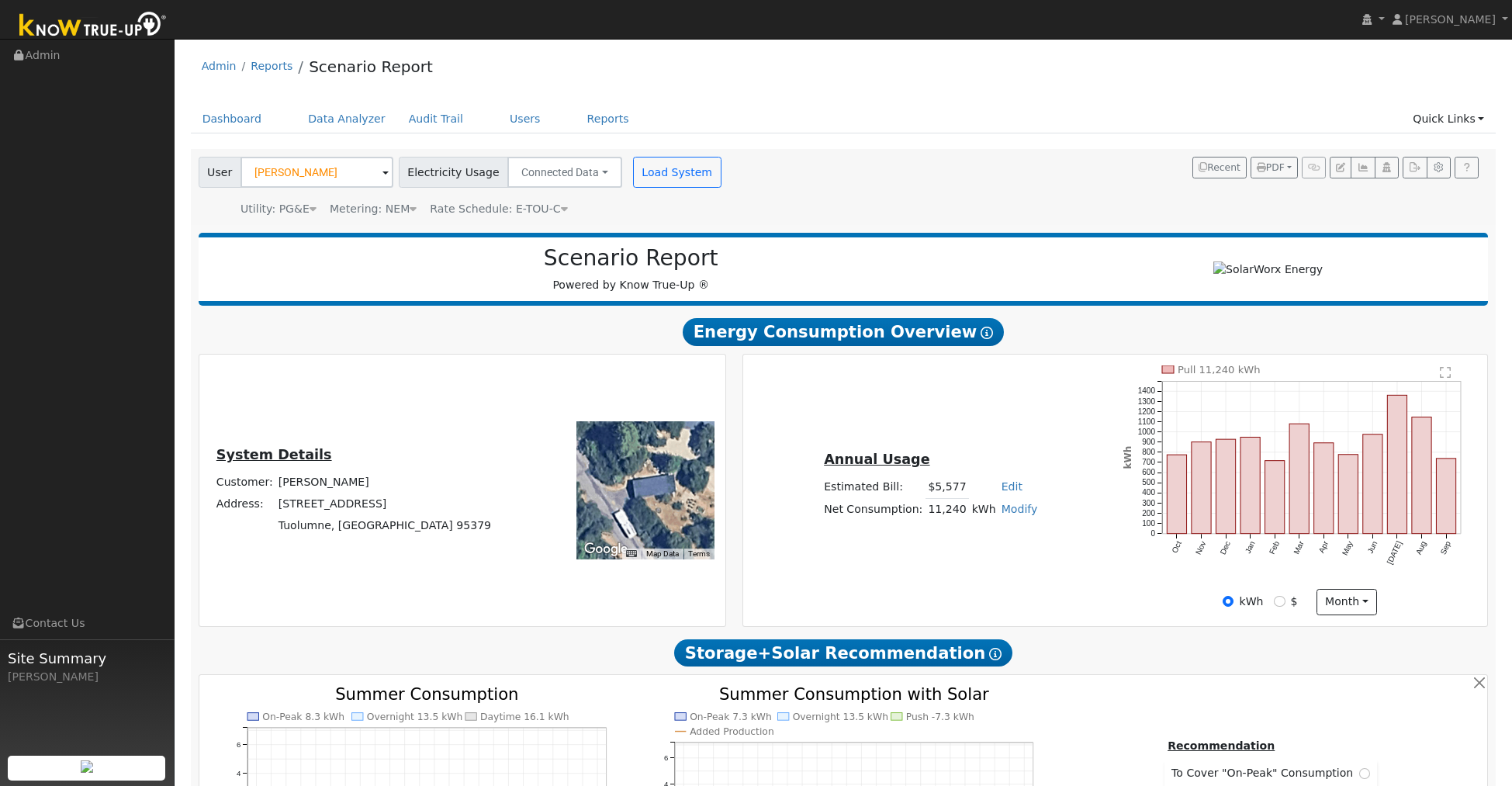
drag, startPoint x: 1271, startPoint y: 562, endPoint x: 1246, endPoint y: 510, distance: 57.7
click at [1266, 551] on icon "Pull 11,240 kWh Oct Nov Dec Jan Feb Mar Apr May Jun [DATE] Aug Sep 0 100 200 30…" at bounding box center [1299, 477] width 353 height 223
click at [1412, 166] on icon "button" at bounding box center [1414, 167] width 12 height 9
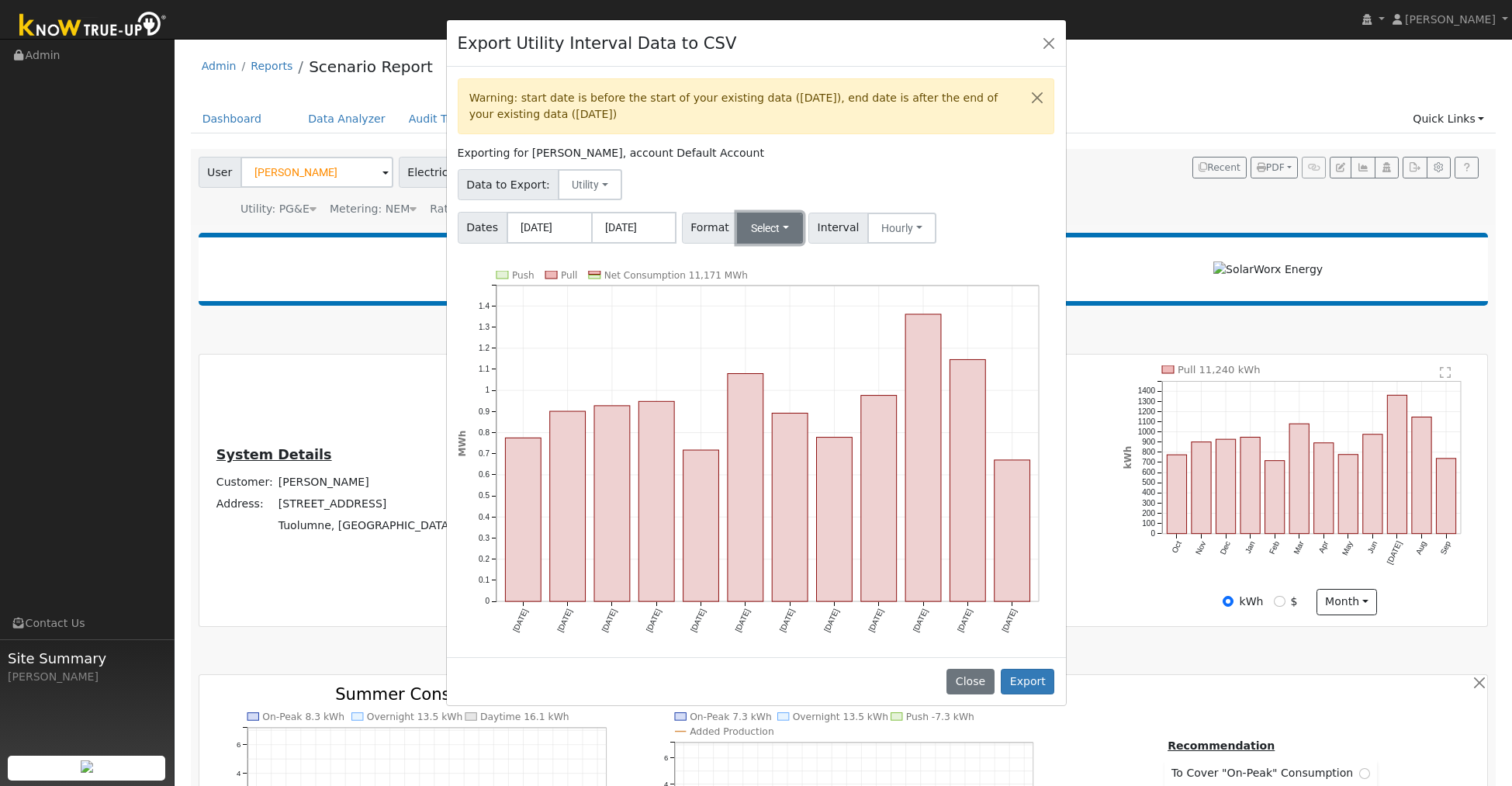
click at [759, 232] on button "Select" at bounding box center [770, 228] width 66 height 31
click at [754, 264] on link "Generic" at bounding box center [790, 262] width 111 height 22
click at [1021, 675] on button "Export" at bounding box center [1027, 682] width 53 height 26
